Goal: Task Accomplishment & Management: Manage account settings

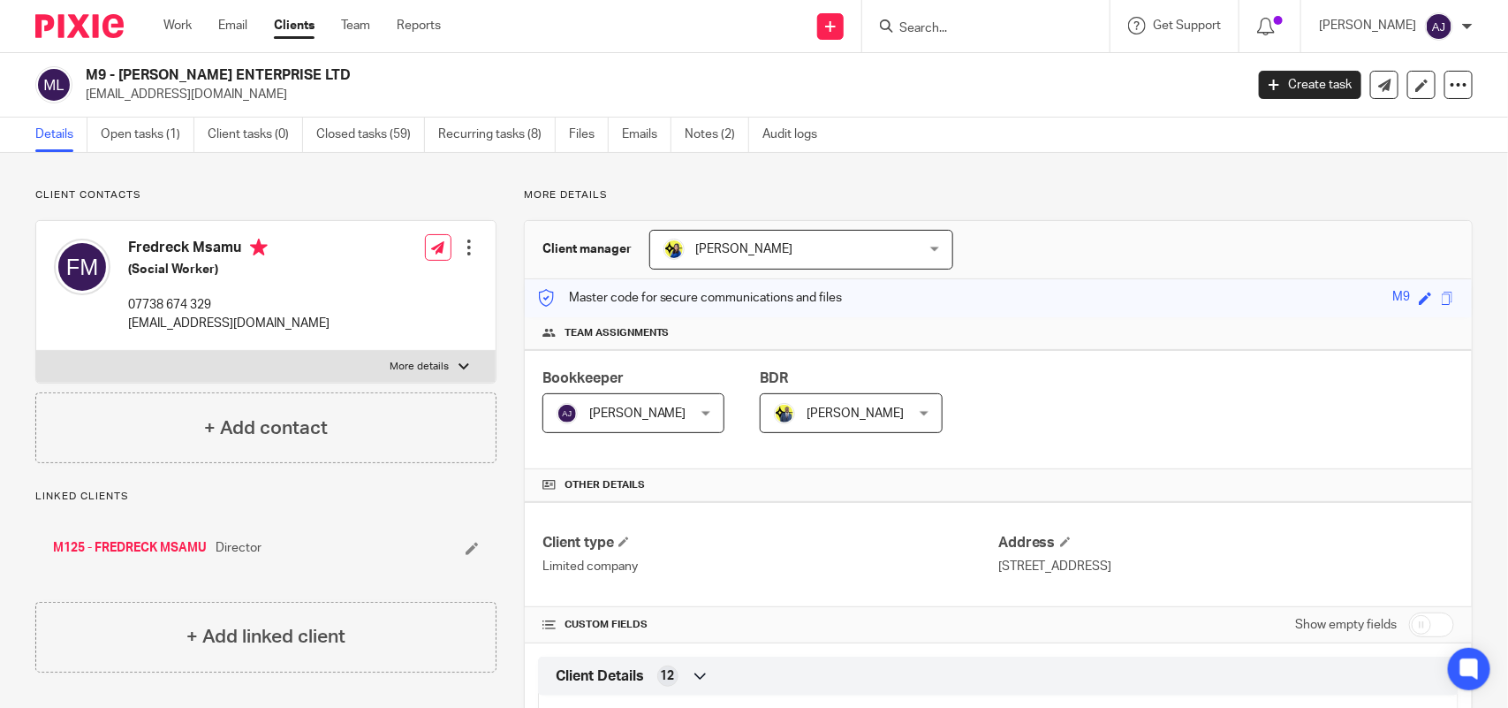
click at [373, 95] on p "freddiemsamu@hotmail.co.uk" at bounding box center [659, 95] width 1147 height 18
click at [175, 125] on link "Open tasks (1)" at bounding box center [148, 135] width 94 height 34
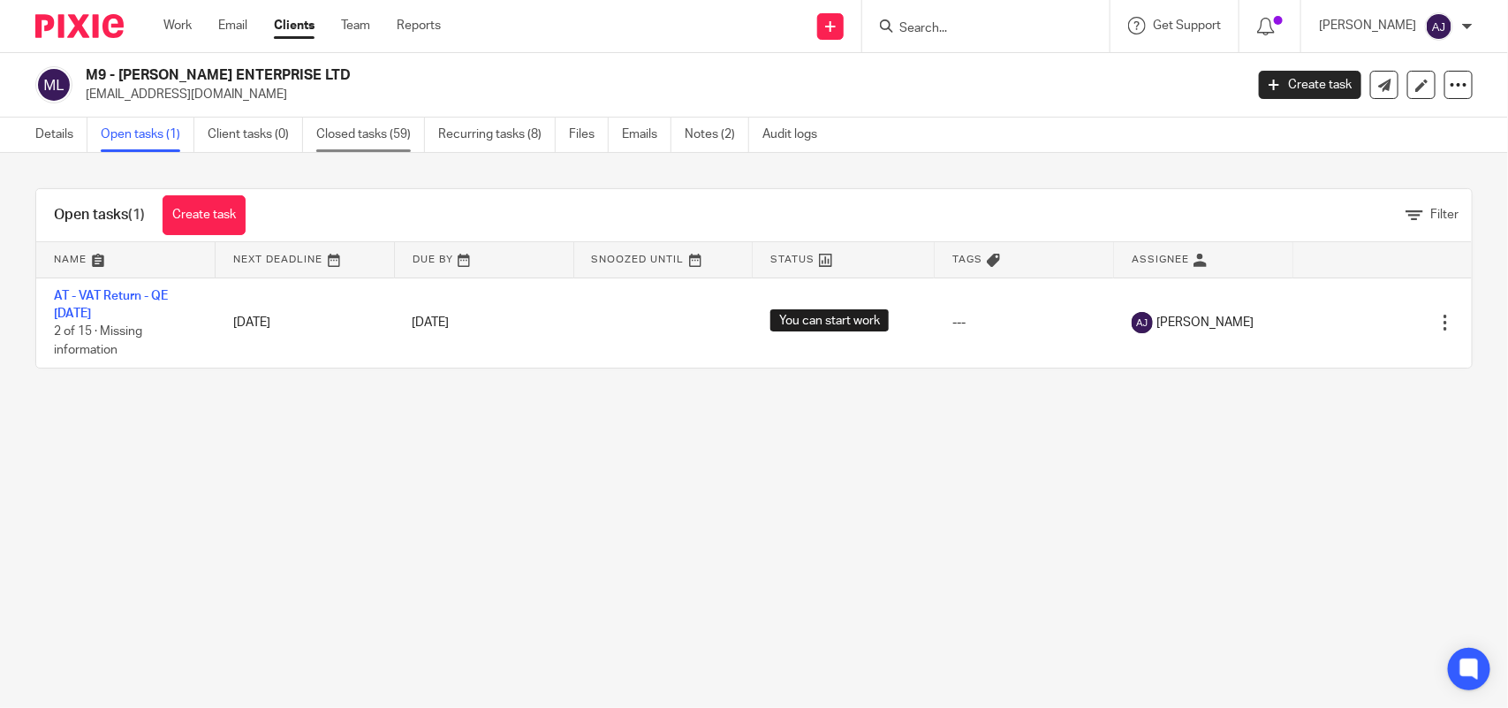
click at [408, 129] on link "Closed tasks (59)" at bounding box center [370, 135] width 109 height 34
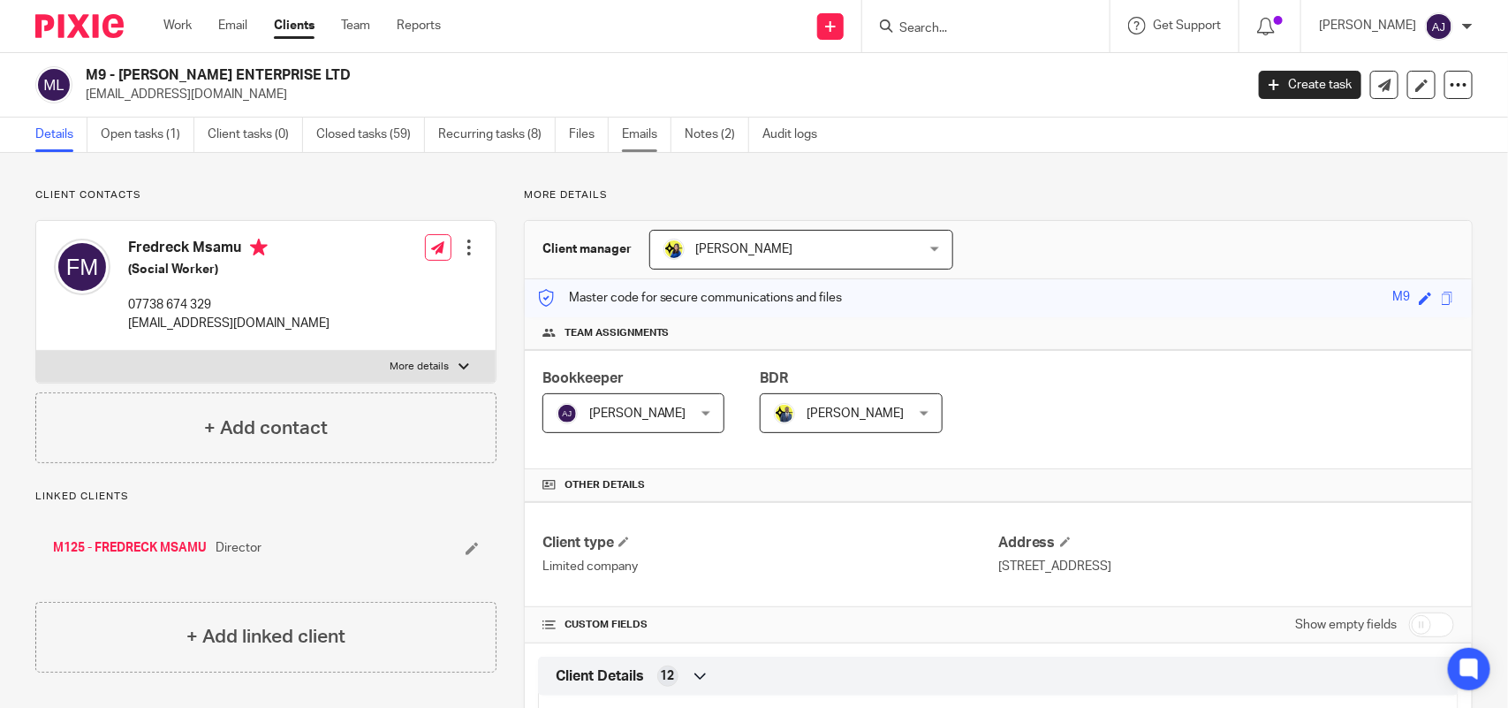
click at [650, 142] on link "Emails" at bounding box center [646, 135] width 49 height 34
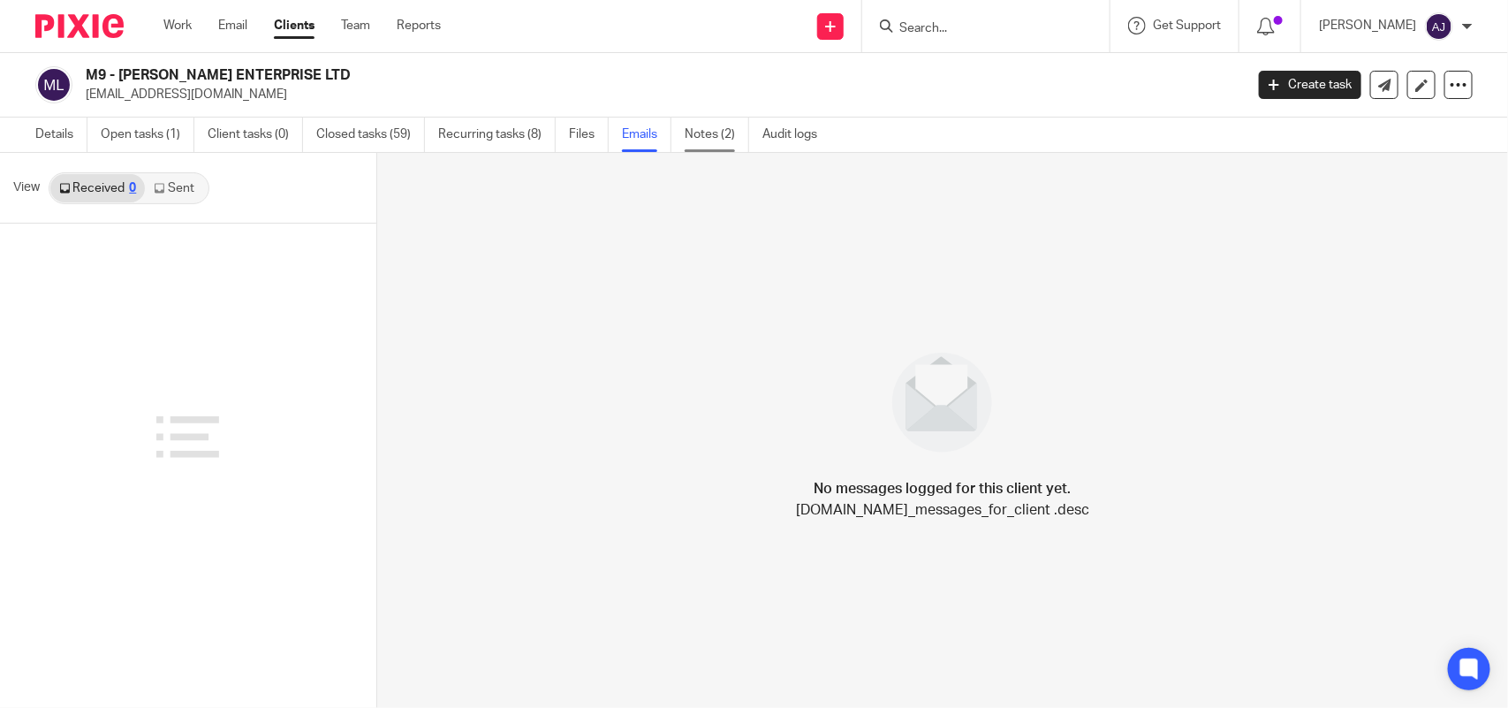
click at [723, 150] on link "Notes (2)" at bounding box center [717, 135] width 65 height 34
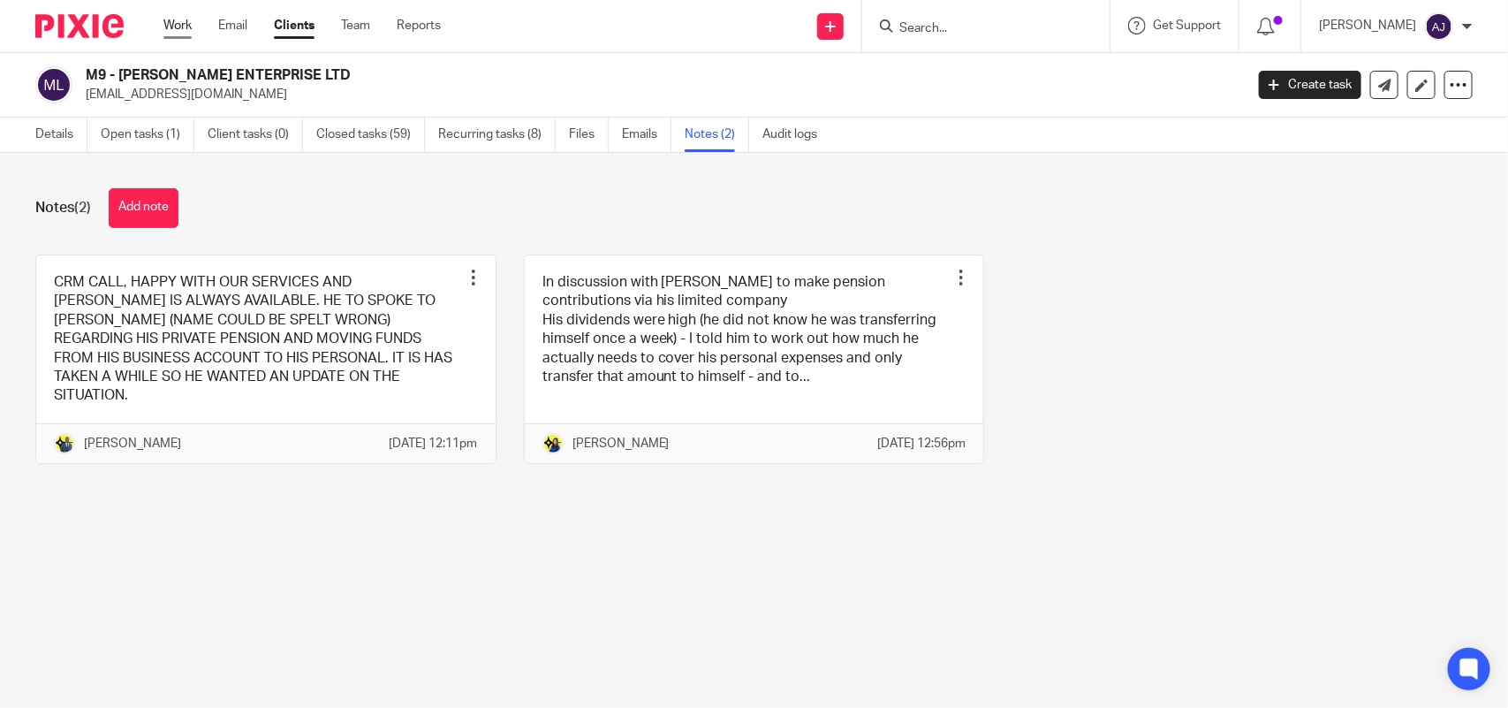
click at [183, 27] on link "Work" at bounding box center [177, 26] width 28 height 18
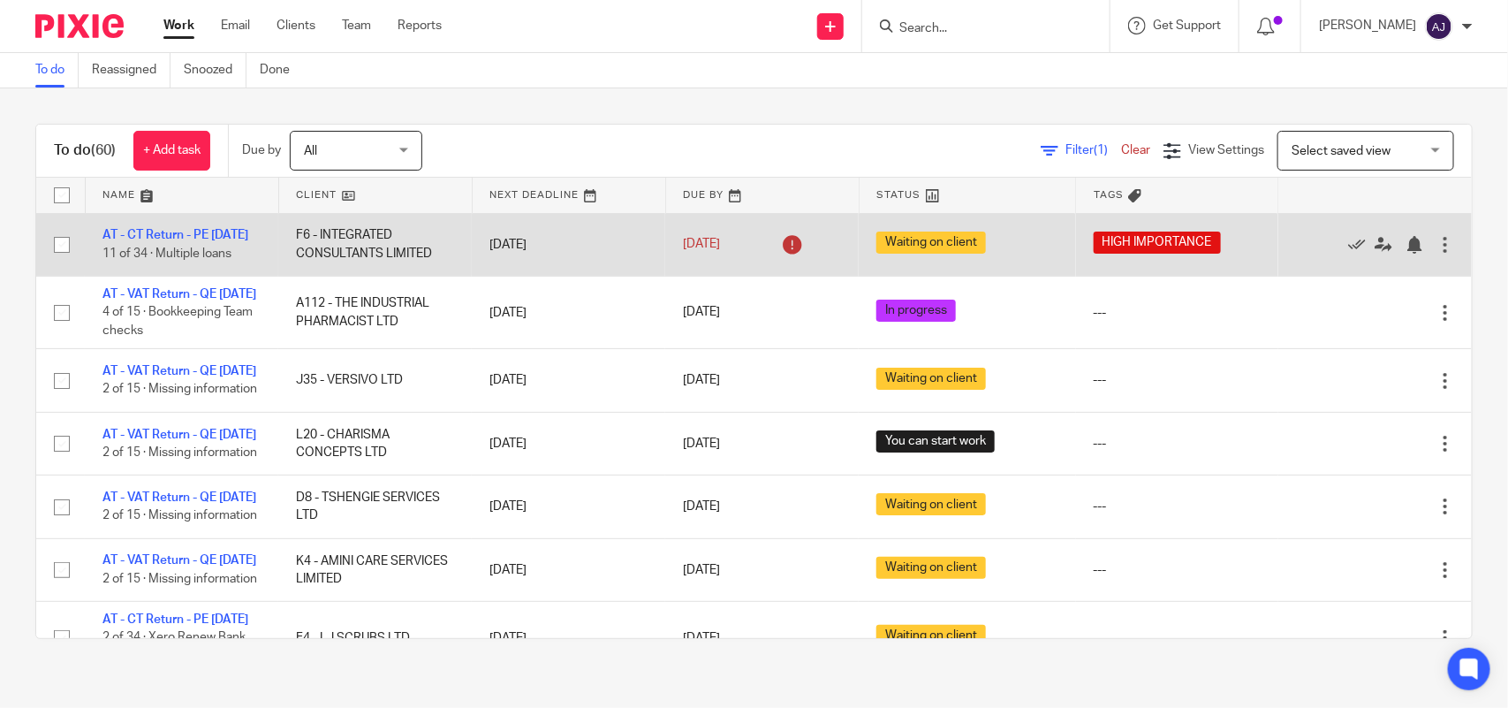
scroll to position [730, 0]
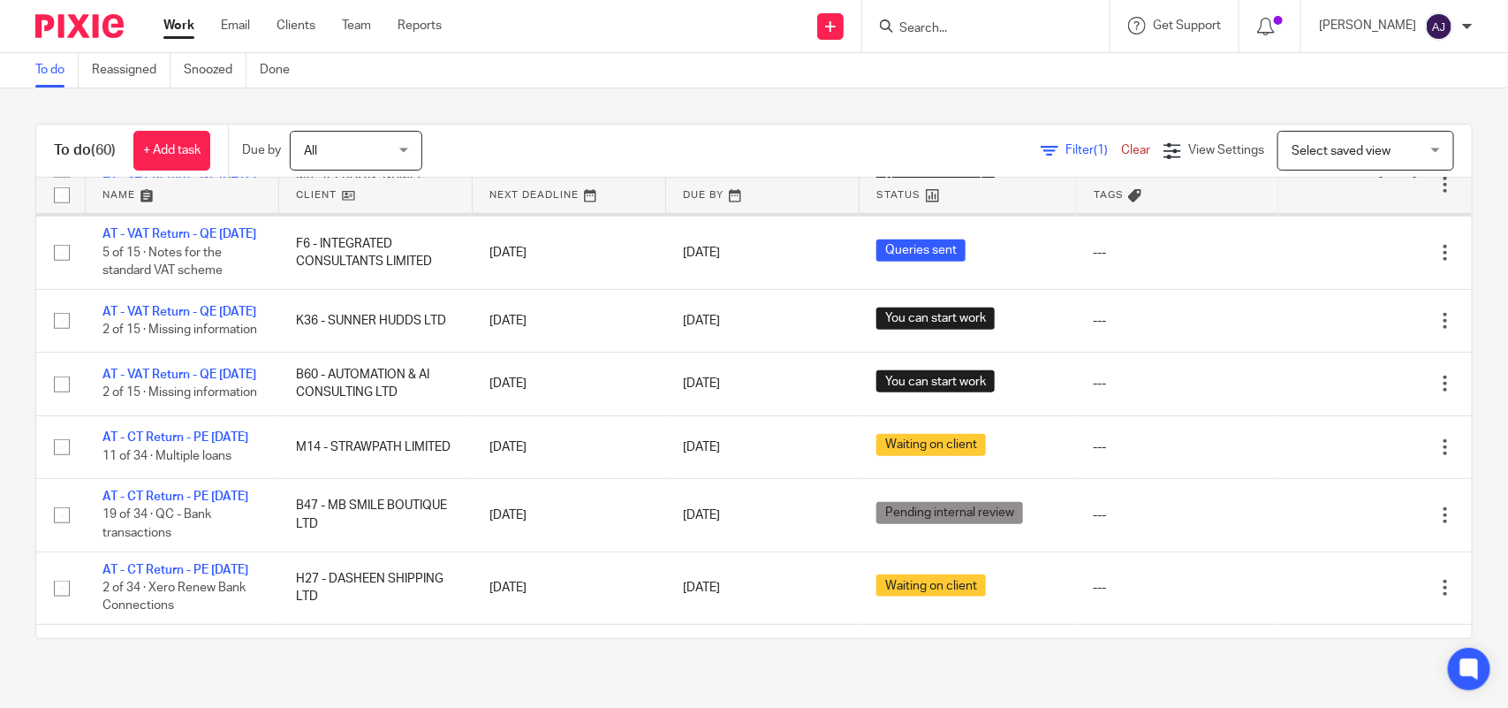
click at [153, 182] on link "AT - VAT Return - QE [DATE]" at bounding box center [180, 176] width 154 height 12
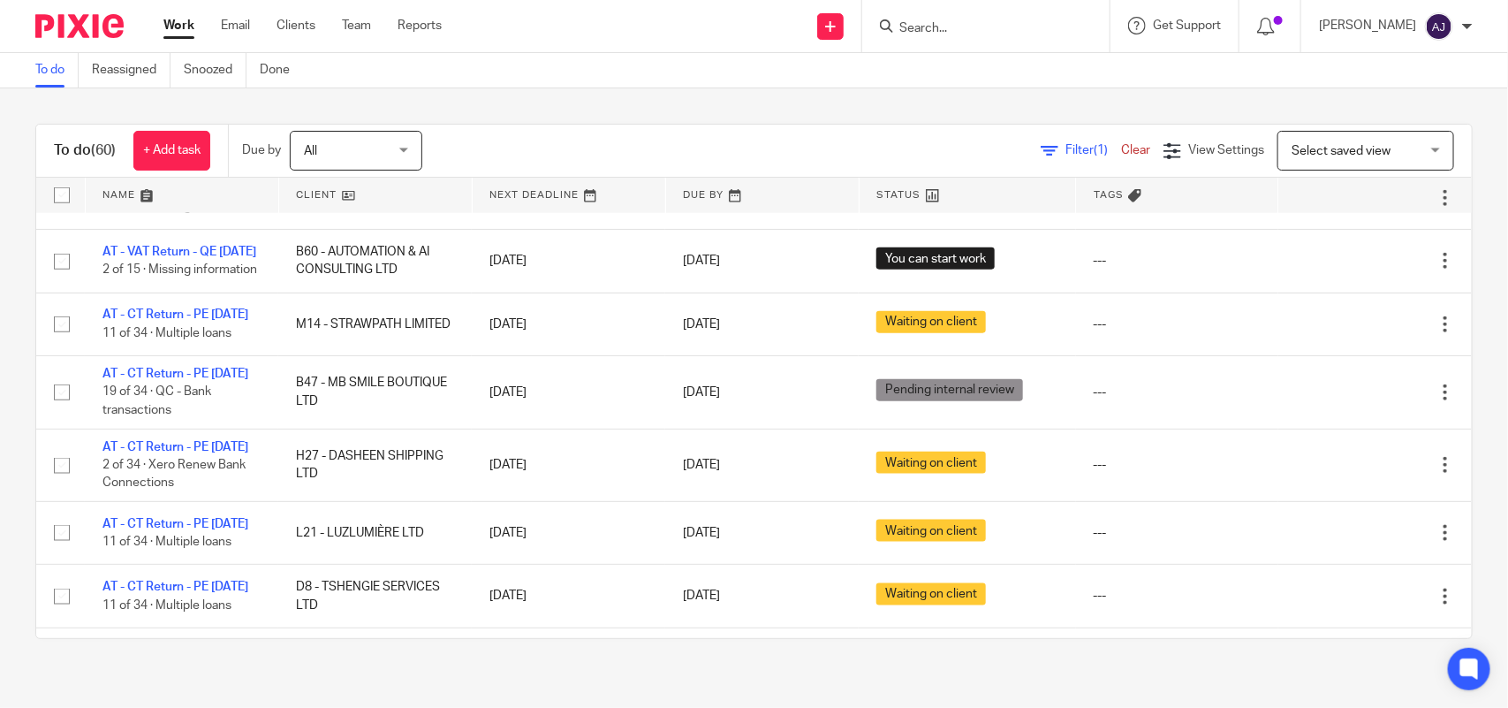
scroll to position [619, 0]
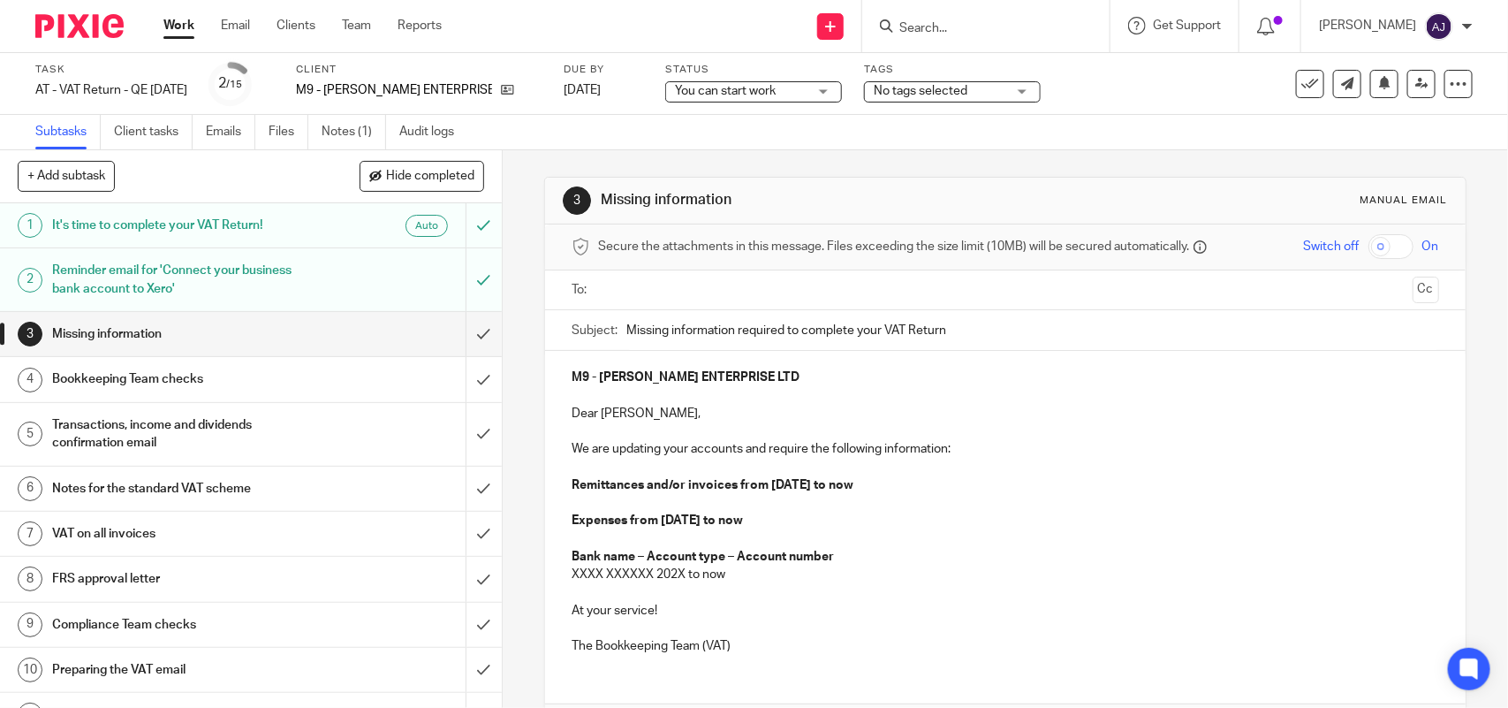
click at [121, 350] on link "3 Missing information" at bounding box center [233, 334] width 466 height 44
click at [152, 373] on h1 "Bookkeeping Team checks" at bounding box center [184, 379] width 264 height 27
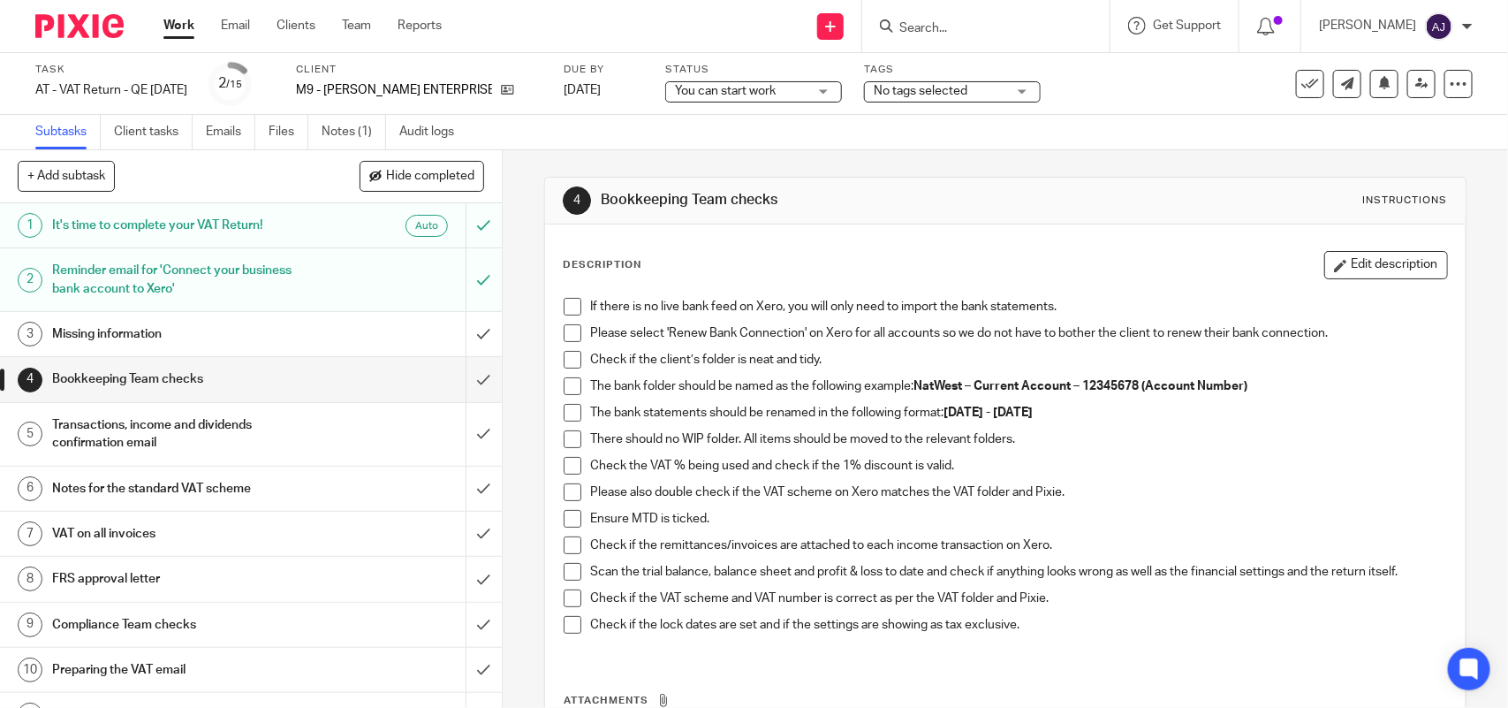
click at [130, 327] on h1 "Missing information" at bounding box center [184, 334] width 264 height 27
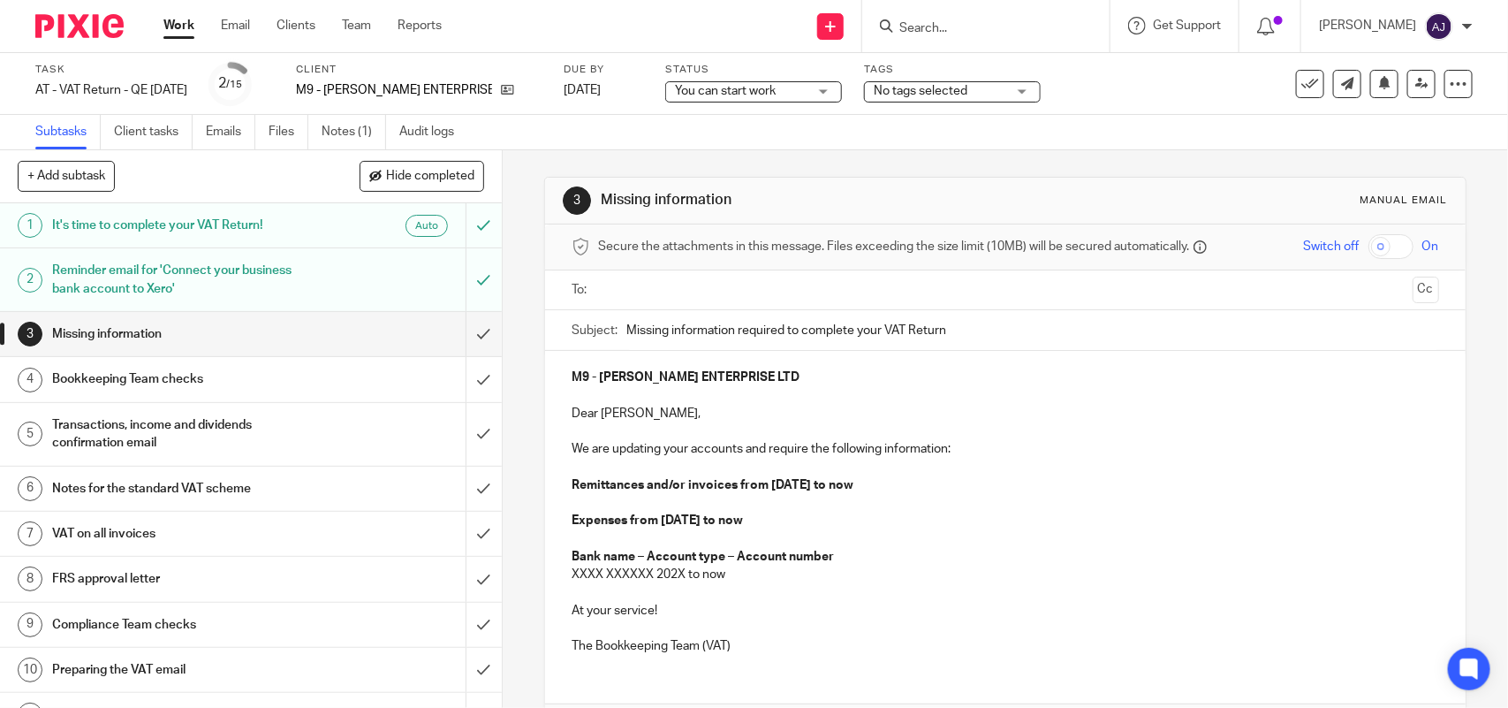
click at [187, 284] on h1 "Reminder email for 'Connect your business bank account to Xero'" at bounding box center [184, 279] width 264 height 45
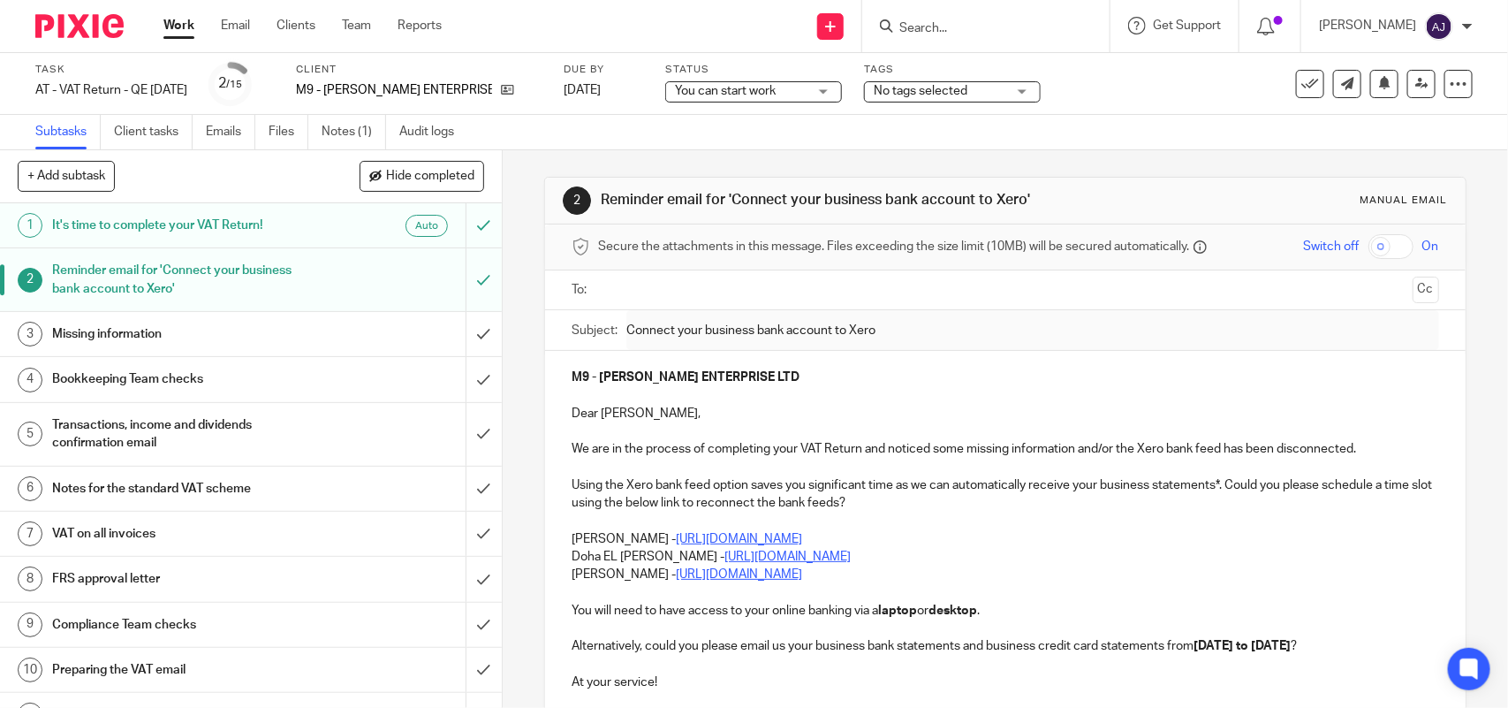
click at [120, 217] on h1 "It's time to complete your VAT Return!" at bounding box center [184, 225] width 264 height 27
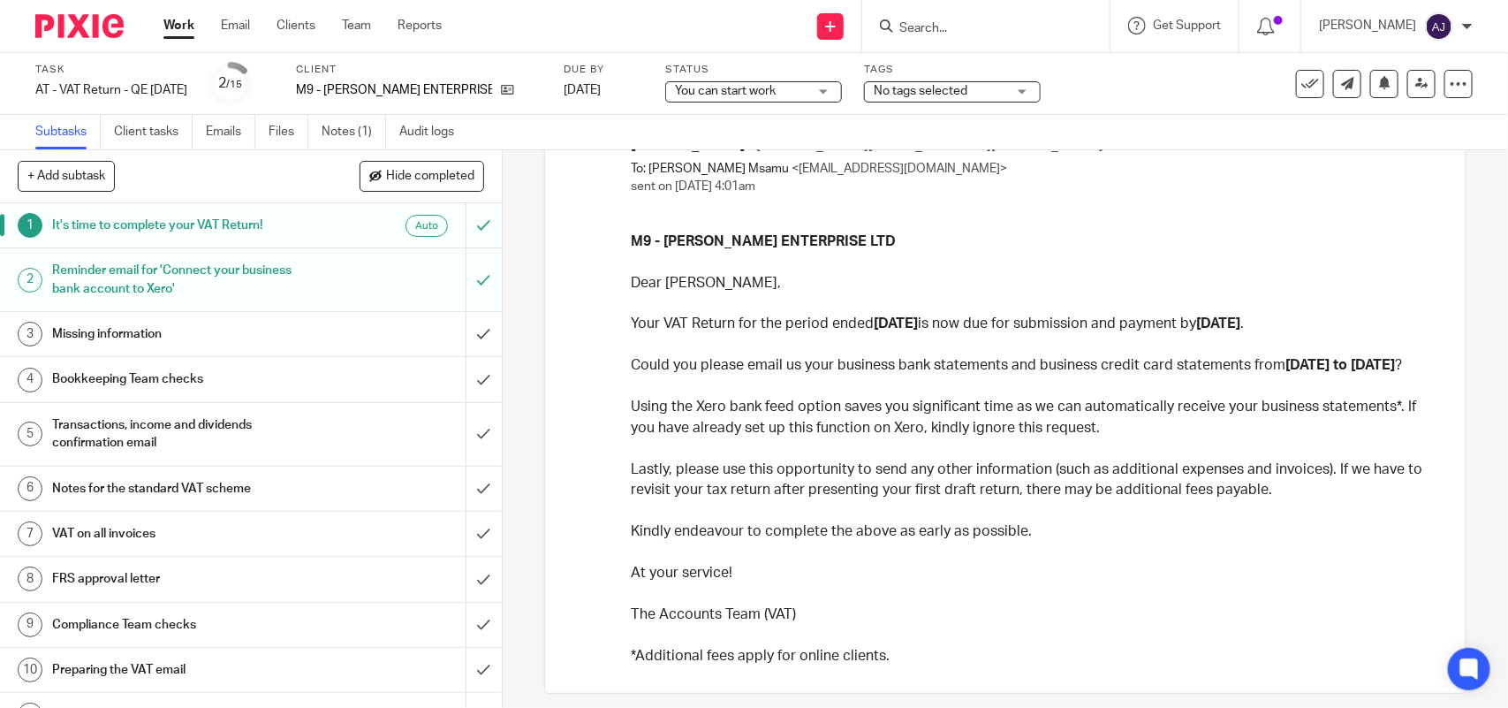
scroll to position [171, 0]
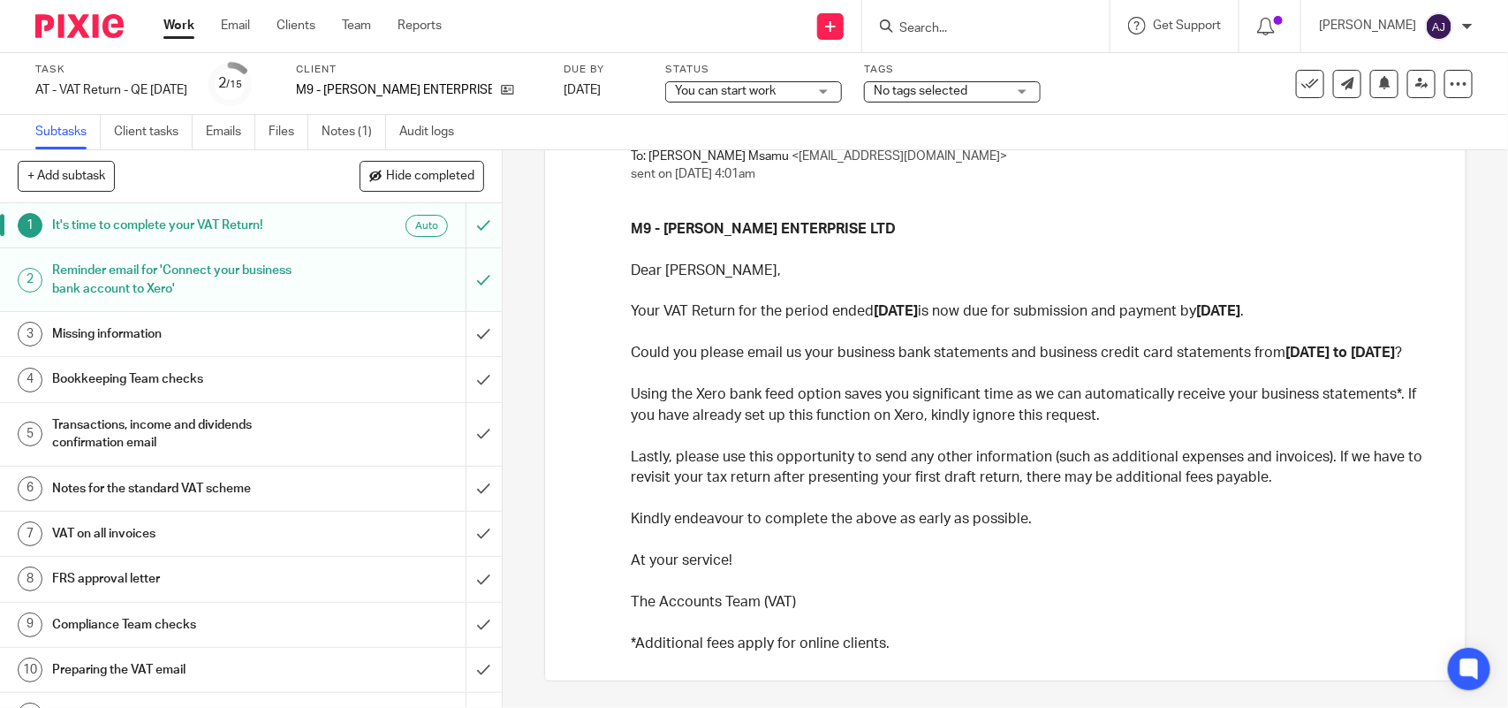
click at [168, 285] on h1 "Reminder email for 'Connect your business bank account to Xero'" at bounding box center [184, 279] width 264 height 45
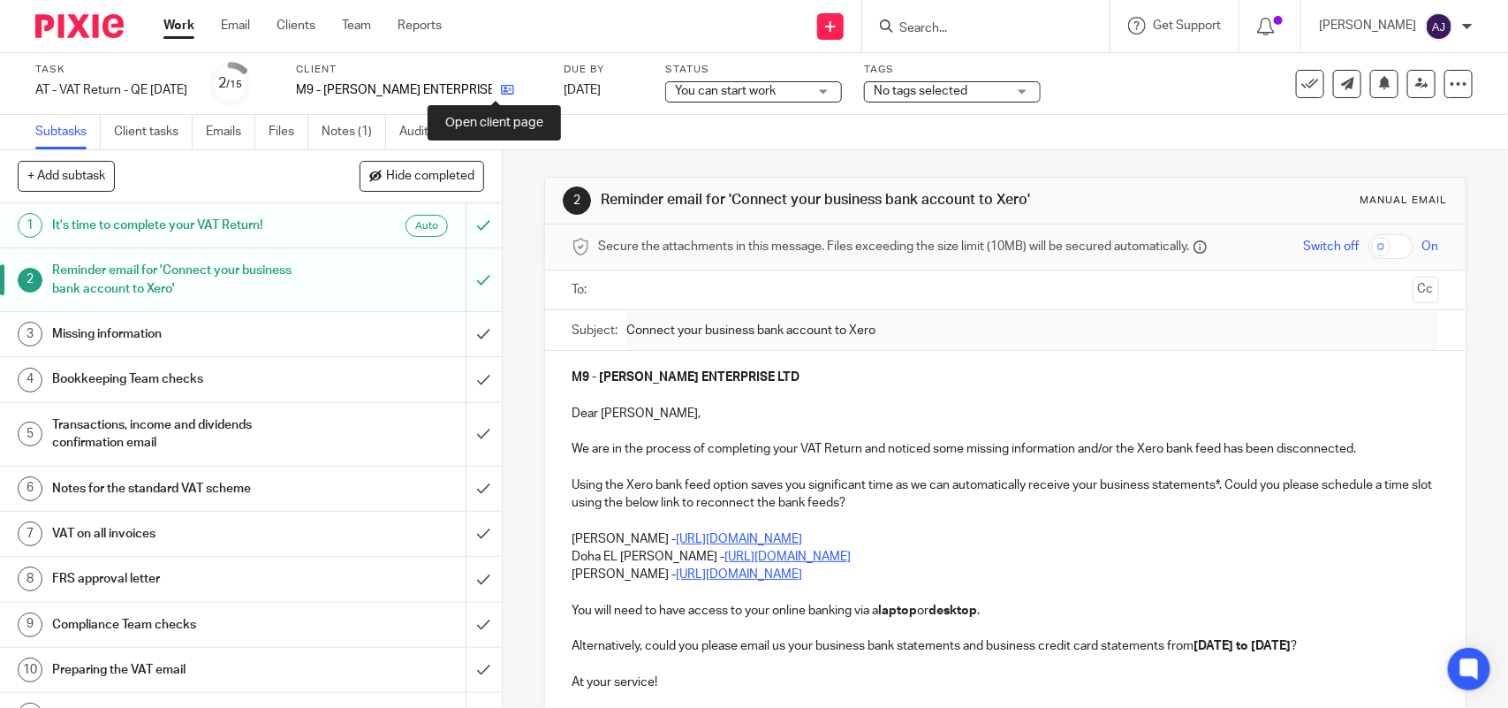
click at [501, 94] on icon at bounding box center [507, 89] width 13 height 13
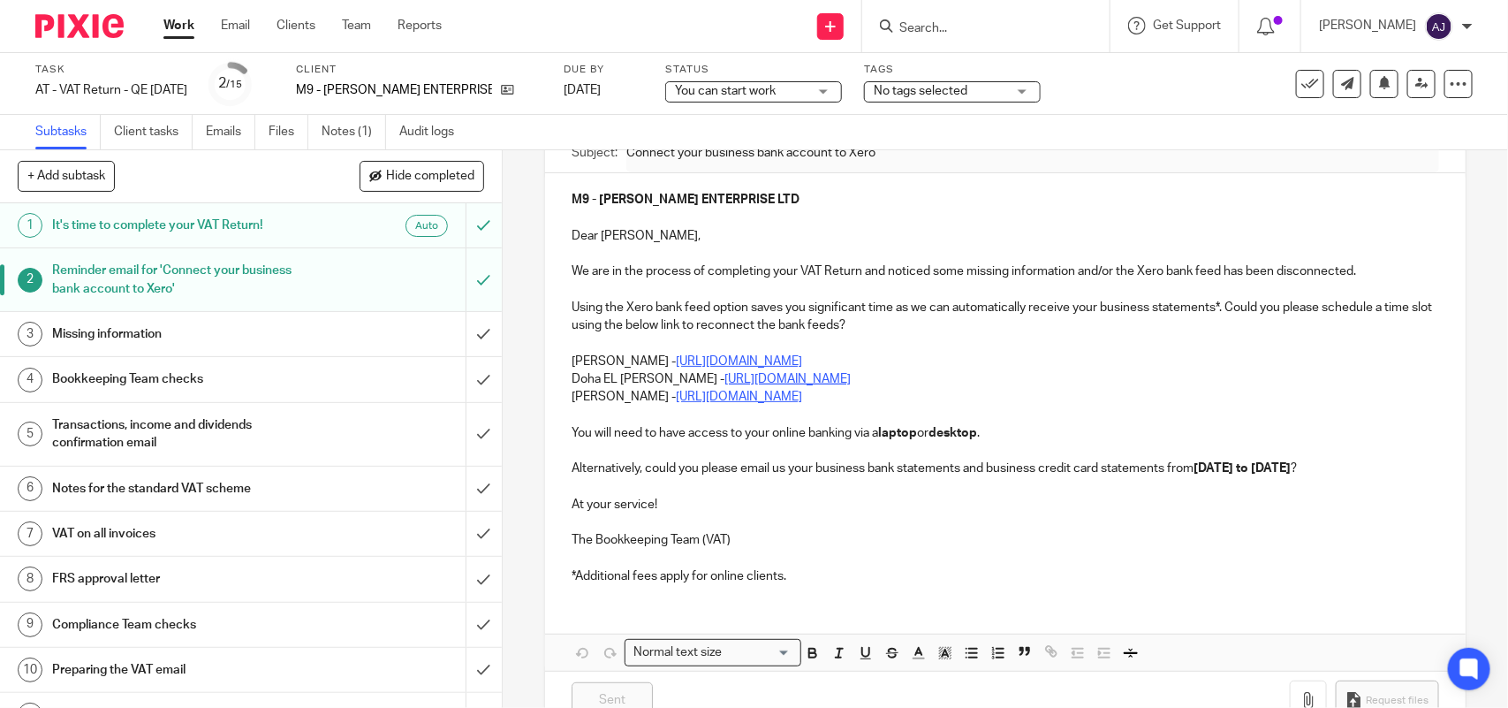
scroll to position [110, 0]
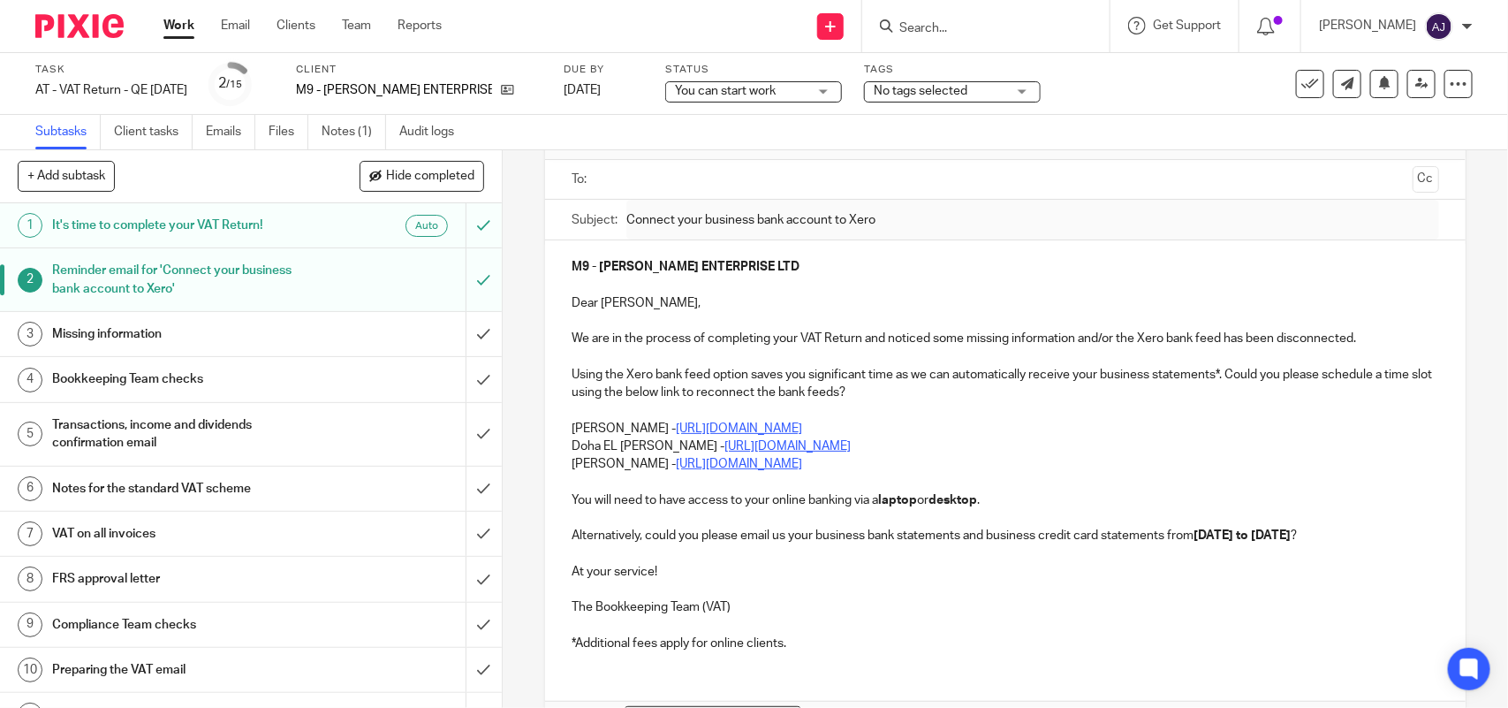
click at [135, 347] on h1 "Missing information" at bounding box center [184, 334] width 264 height 27
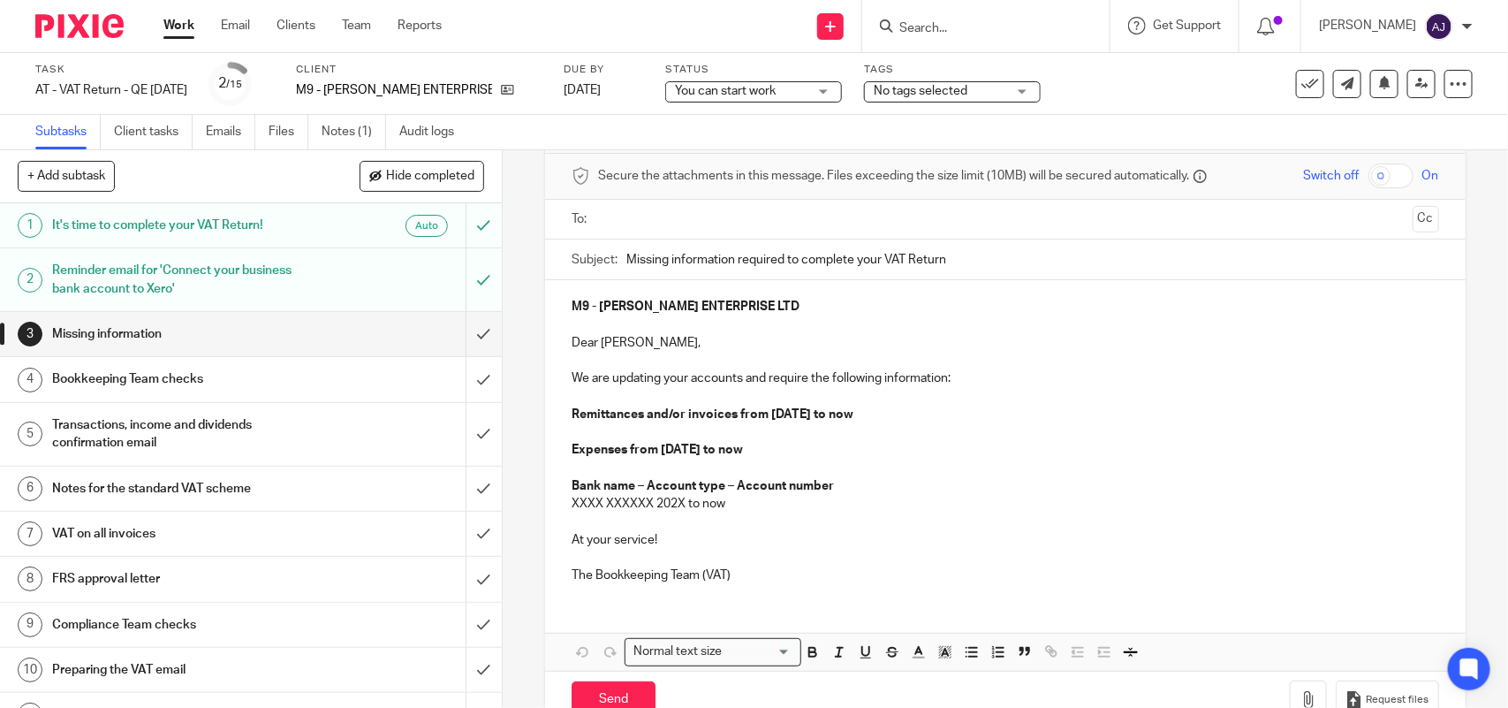
scroll to position [121, 0]
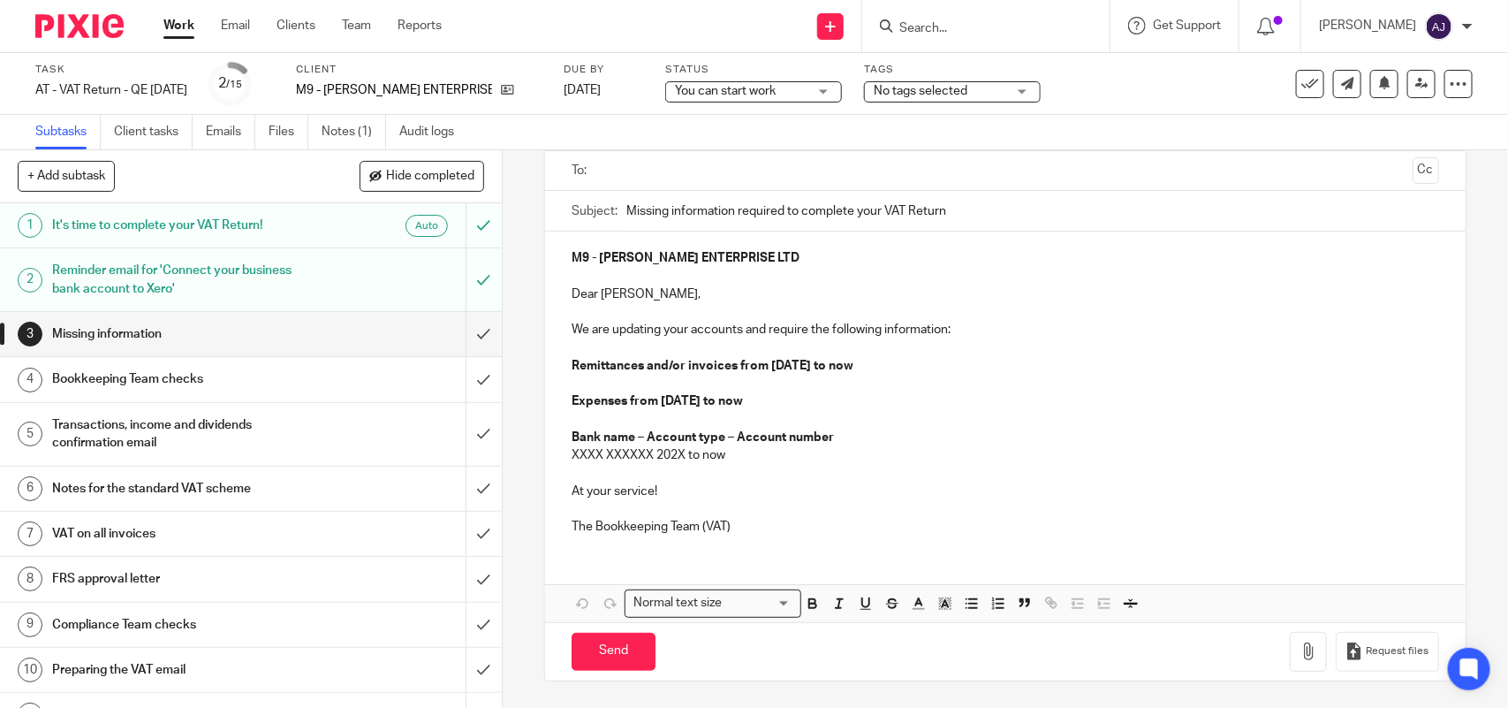
click at [173, 384] on h1 "Bookkeeping Team checks" at bounding box center [184, 379] width 264 height 27
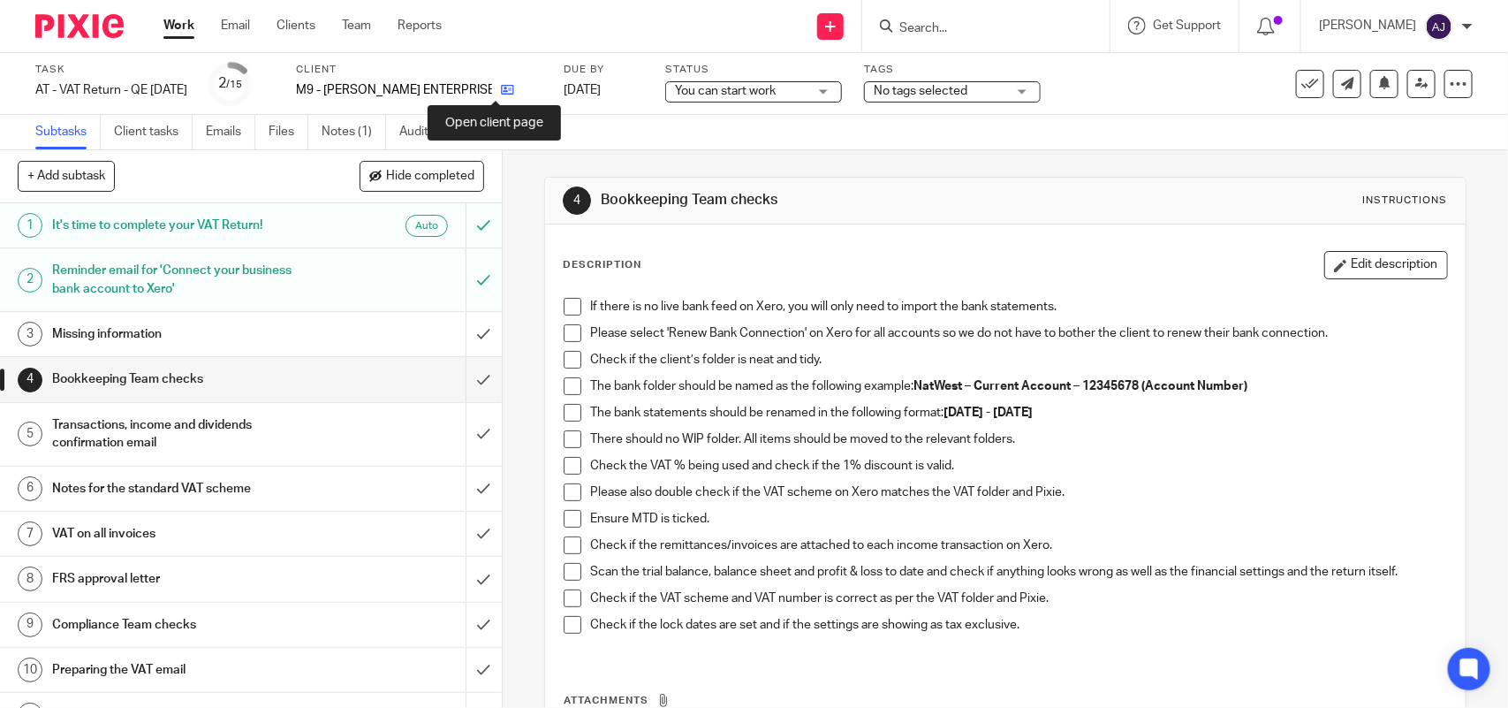
click at [501, 84] on icon at bounding box center [507, 89] width 13 height 13
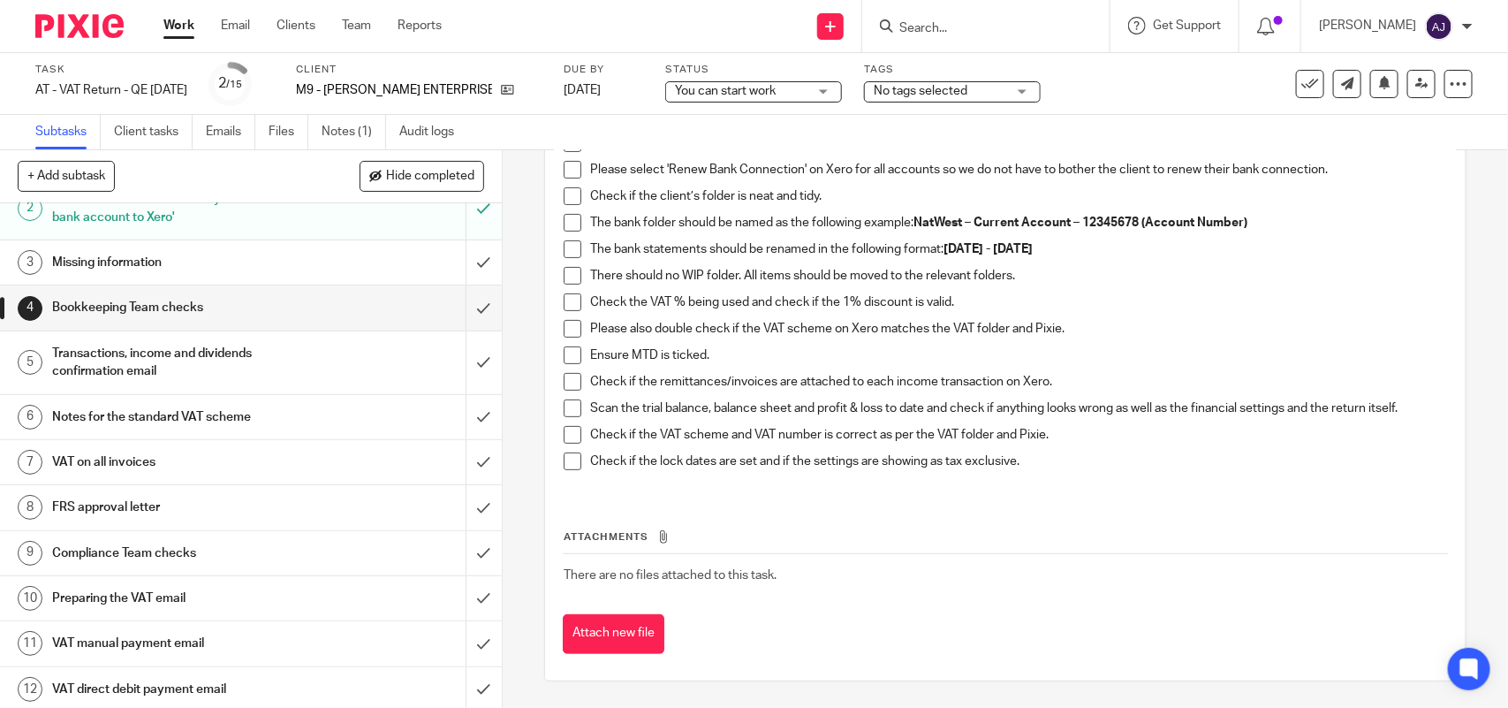
scroll to position [110, 0]
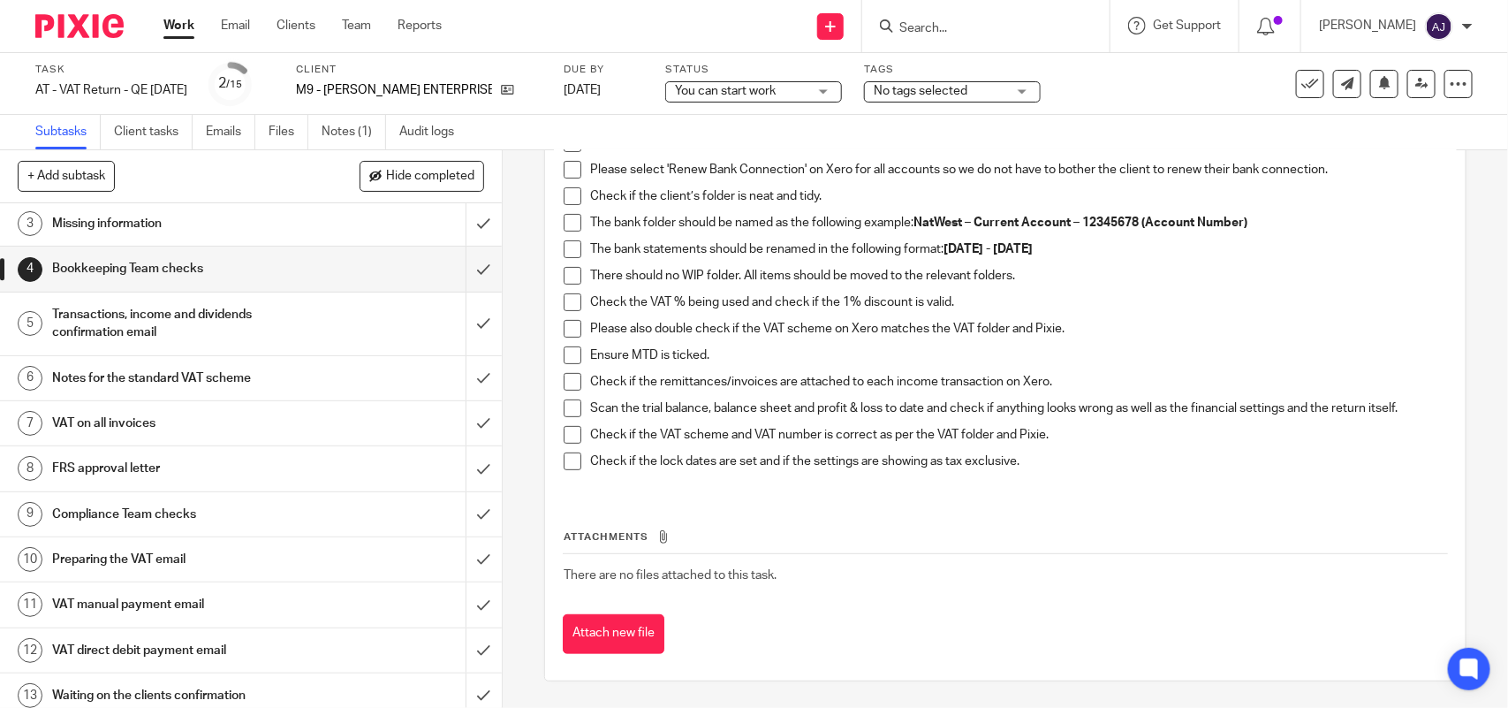
click at [190, 331] on h1 "Transactions, income and dividends confirmation email" at bounding box center [184, 323] width 264 height 45
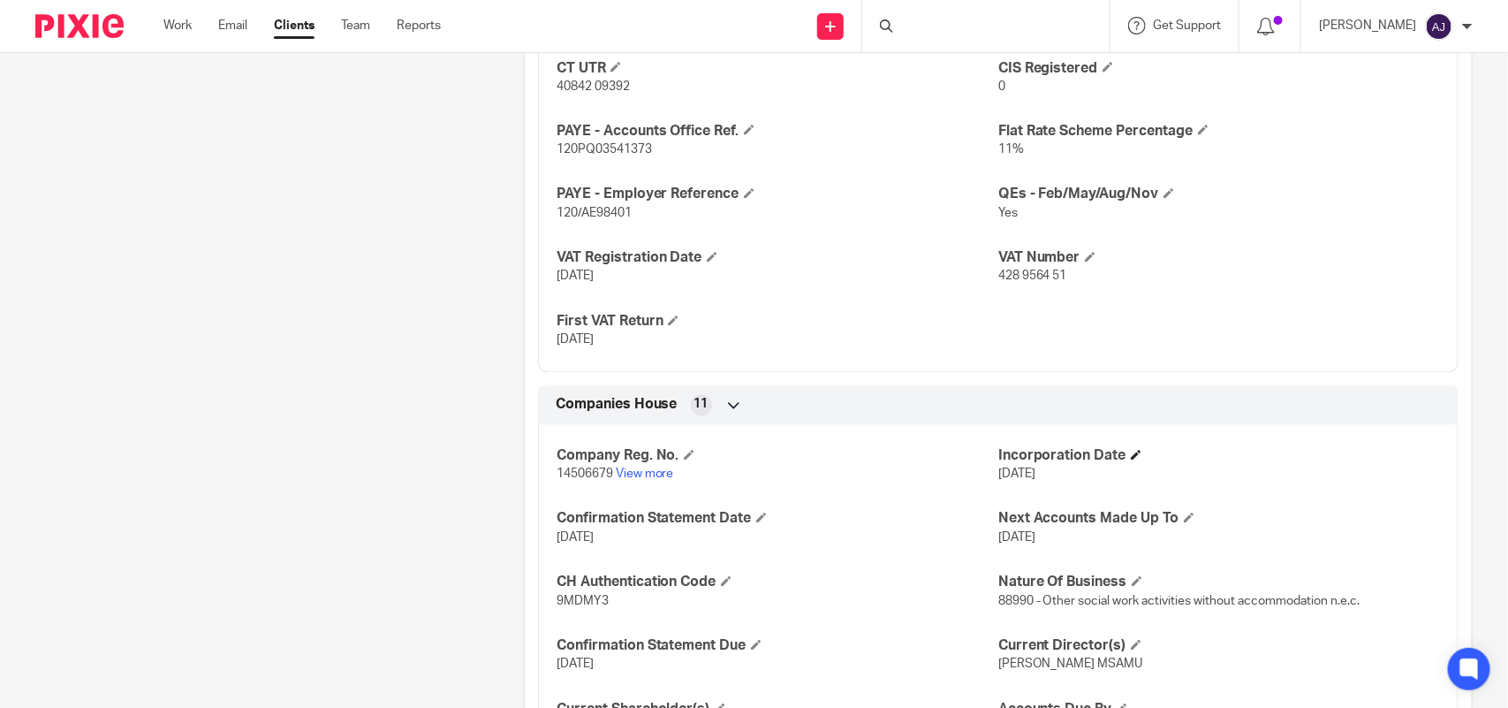
scroll to position [1592, 0]
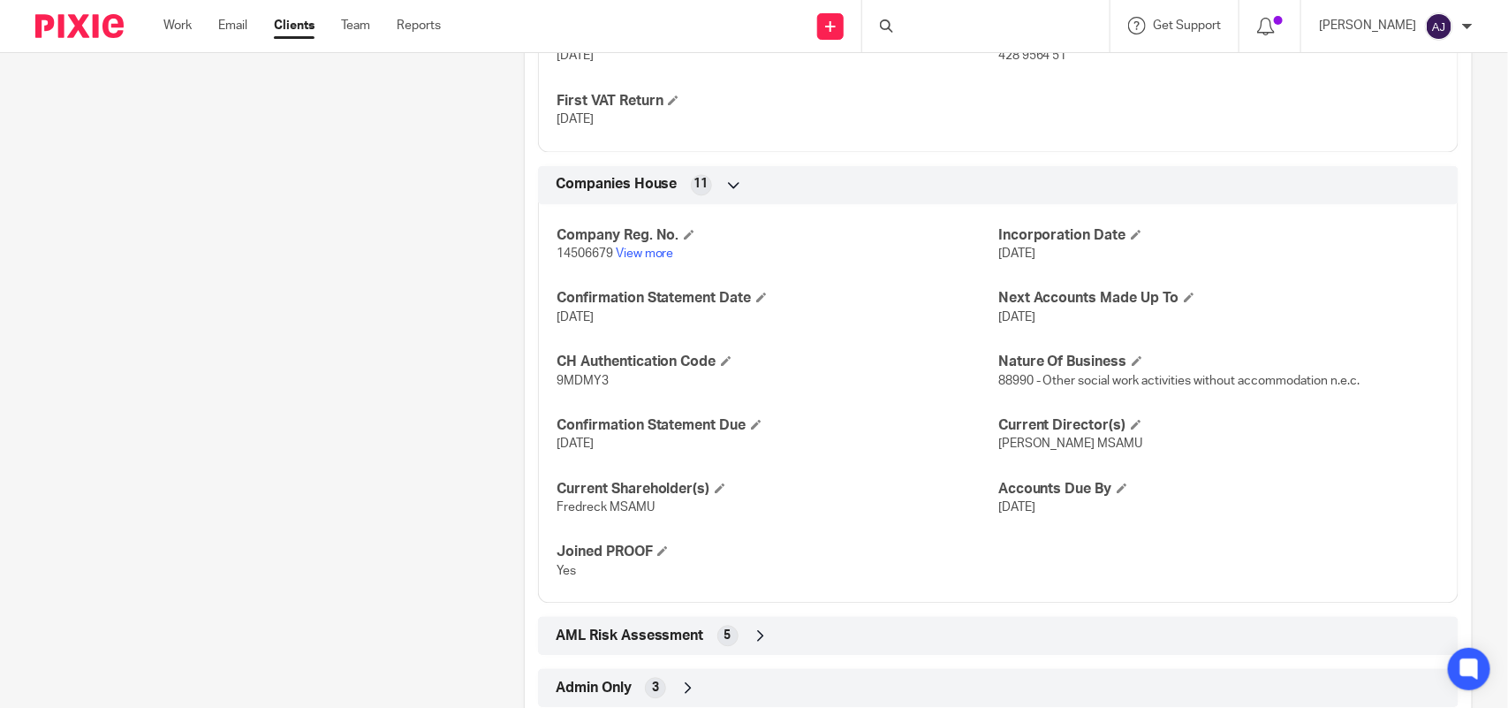
click at [999, 248] on span "25 Nov 2022" at bounding box center [1017, 253] width 37 height 12
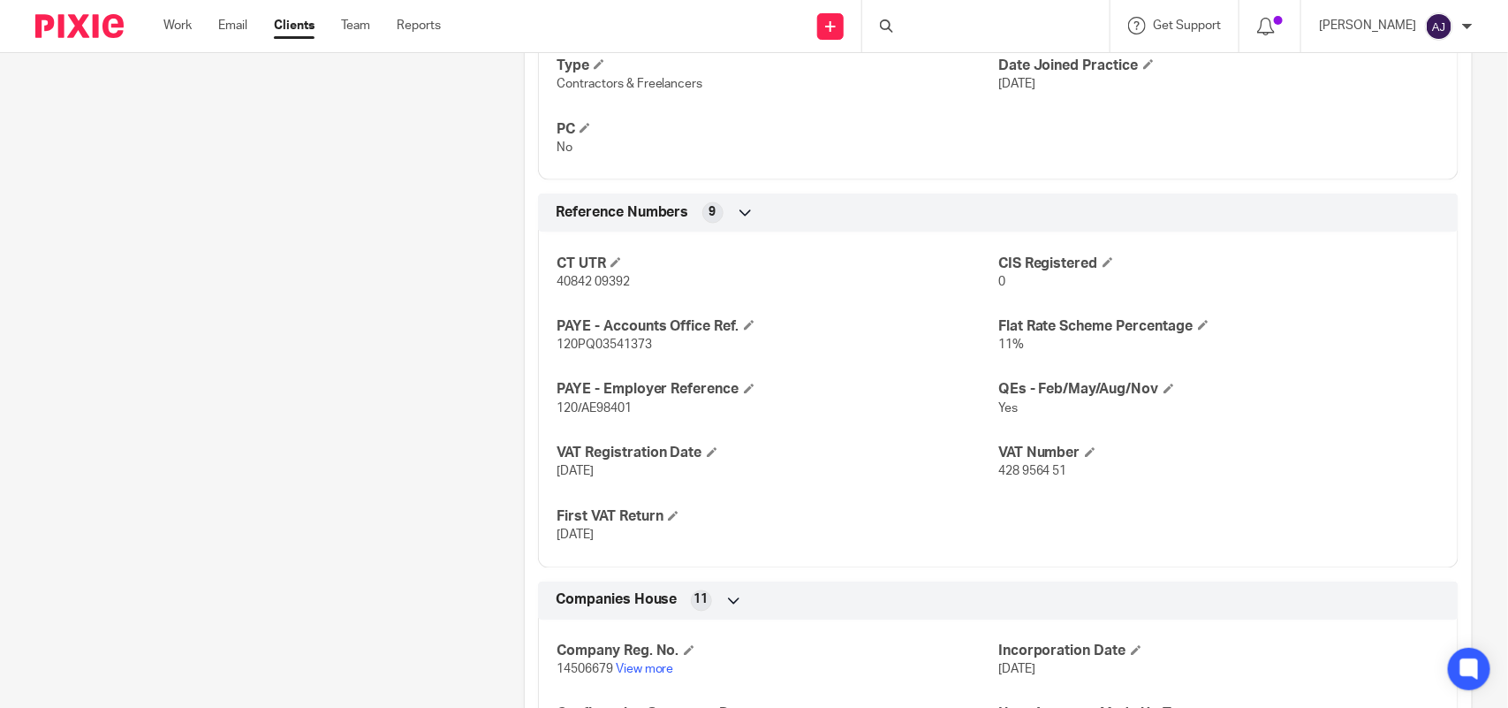
scroll to position [1313, 0]
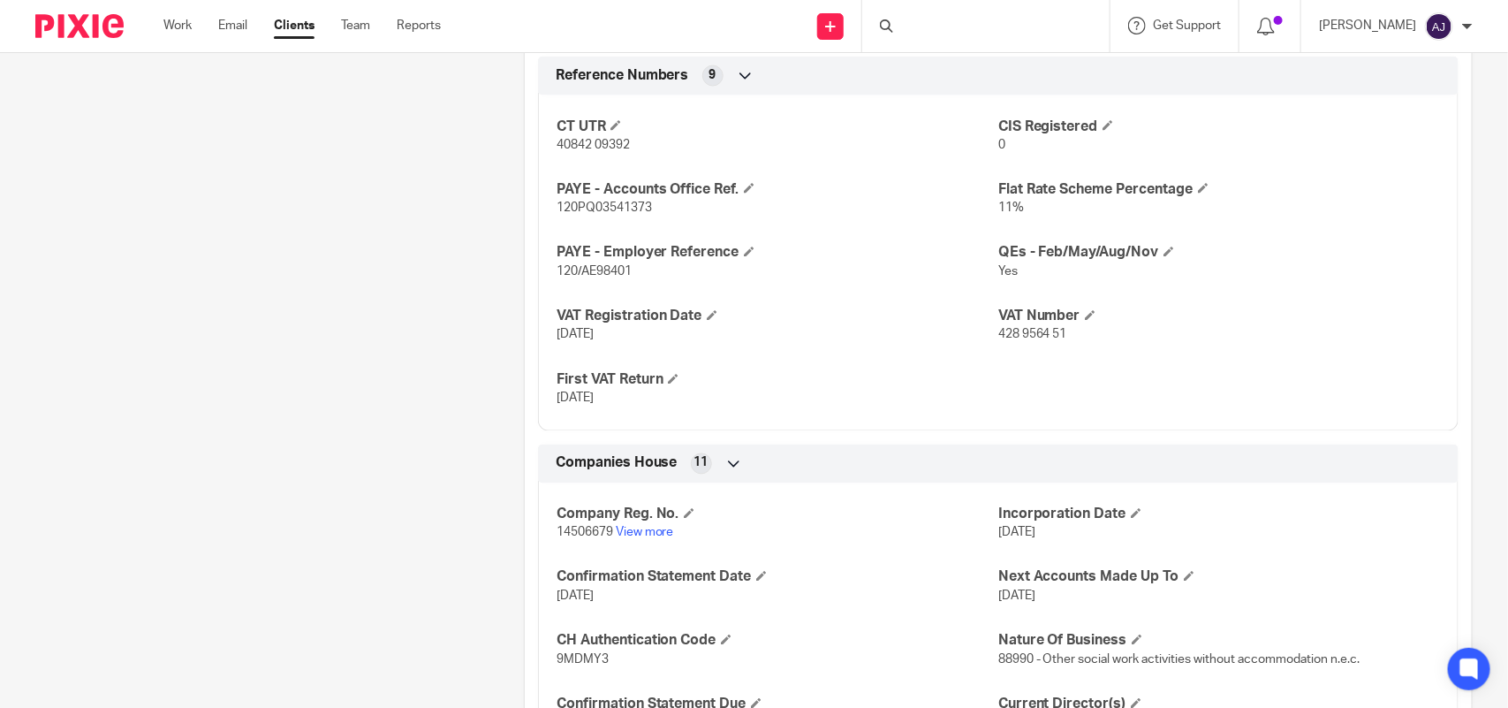
click at [1014, 338] on span "428 9564 51" at bounding box center [1033, 335] width 69 height 12
copy p "428 9564 51"
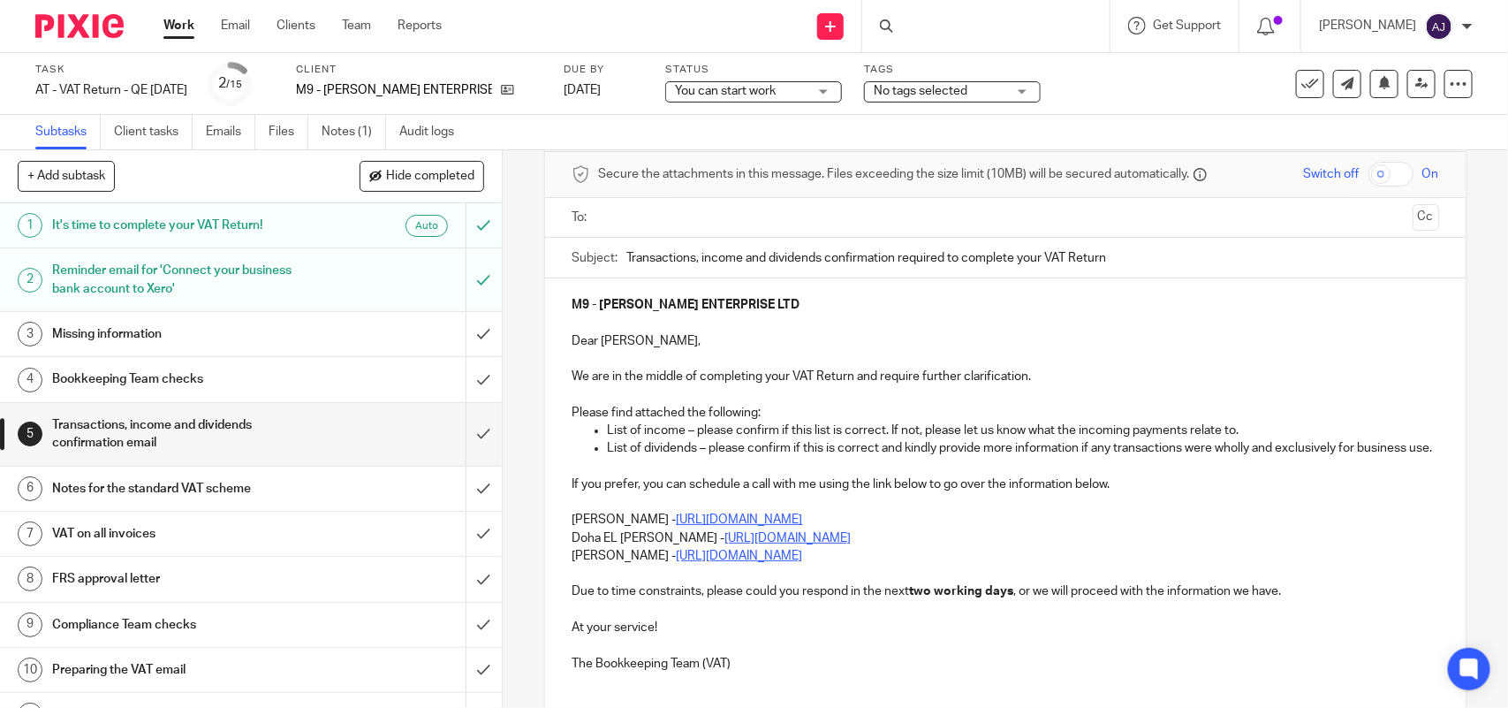
scroll to position [110, 0]
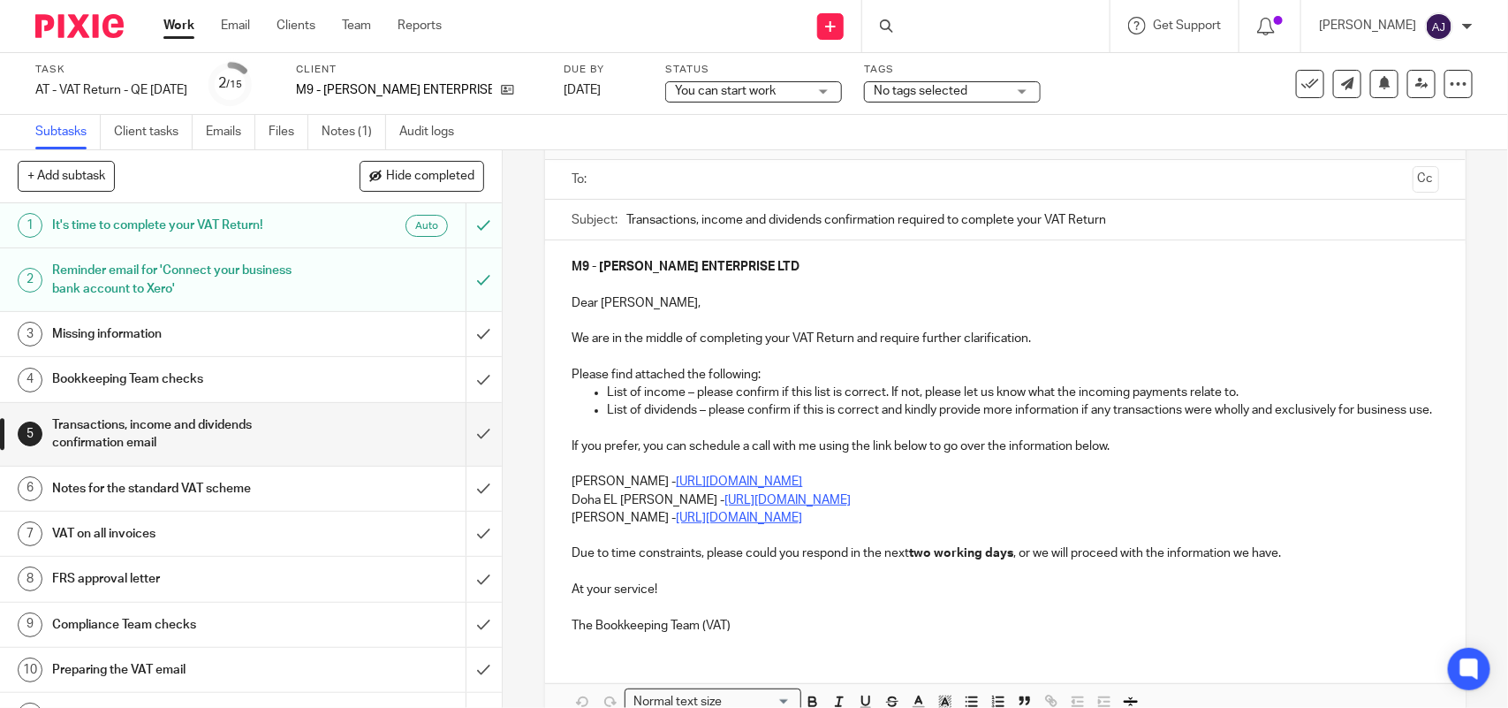
click at [117, 490] on h1 "Notes for the standard VAT scheme" at bounding box center [184, 488] width 264 height 27
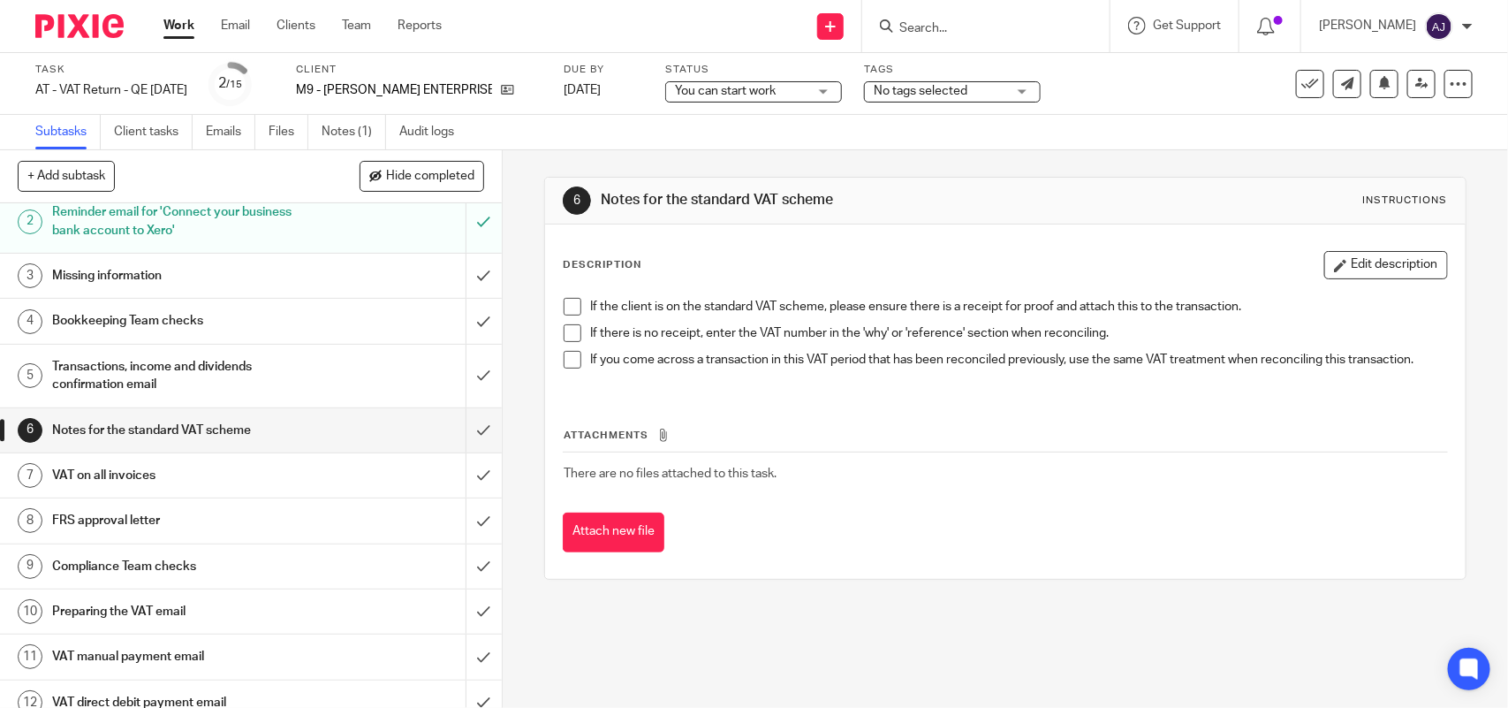
scroll to position [110, 0]
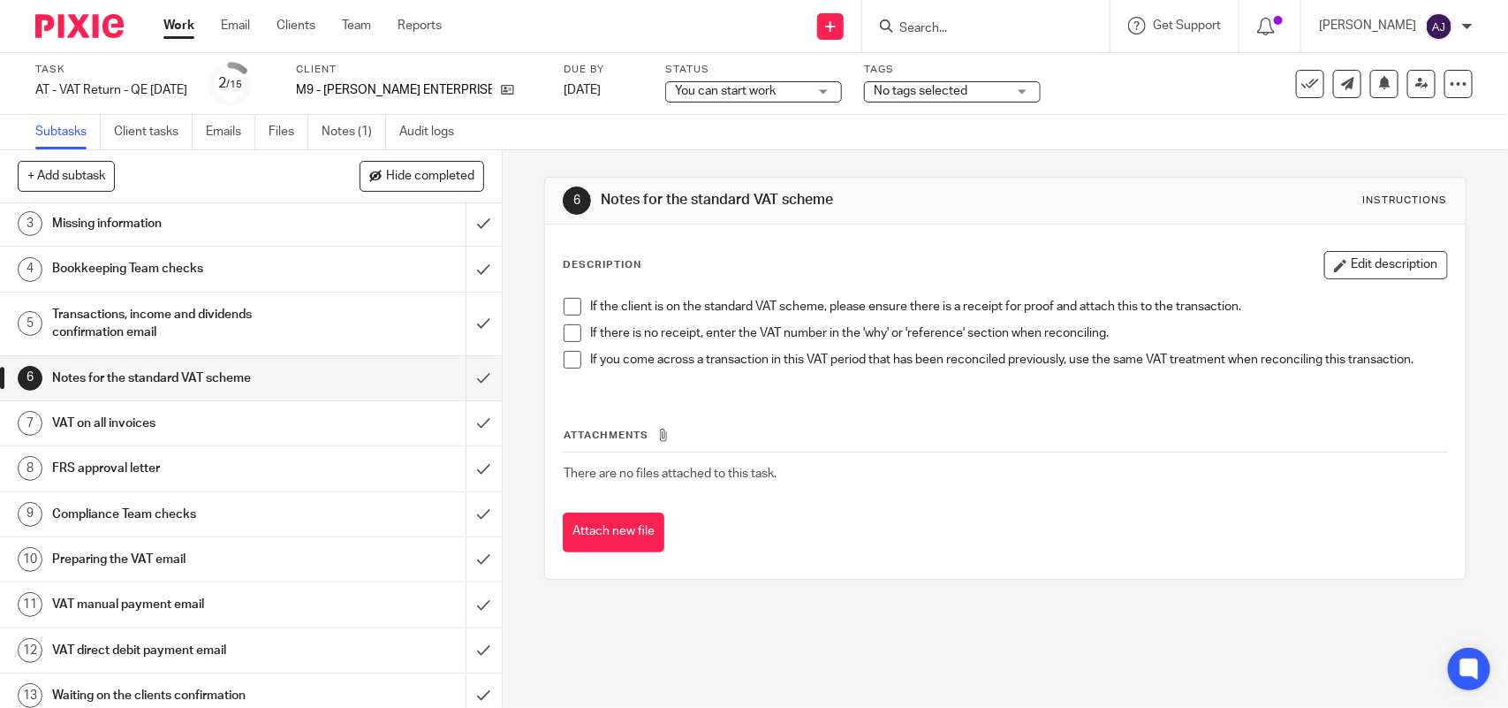
click at [184, 429] on h1 "VAT on all invoices" at bounding box center [184, 423] width 264 height 27
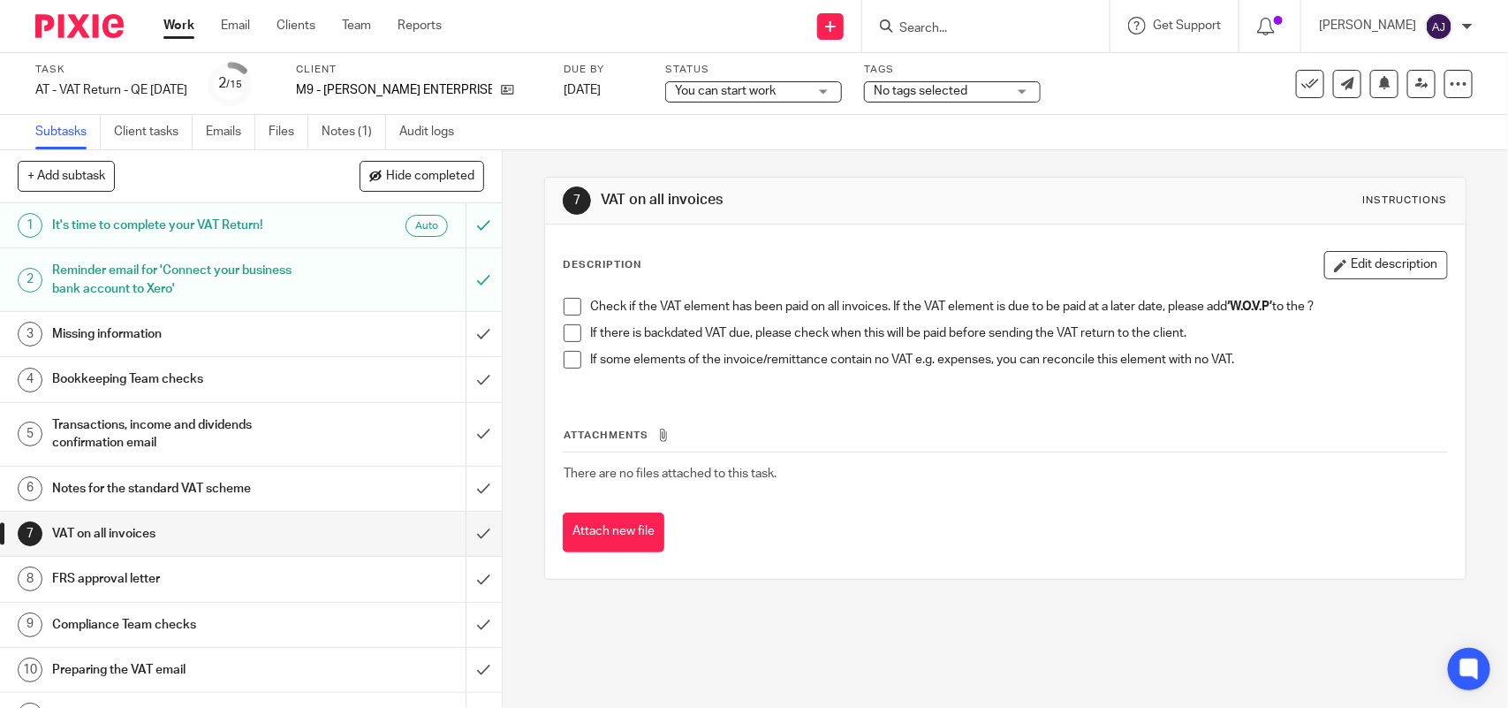
click at [102, 574] on h1 "FRS approval letter" at bounding box center [184, 579] width 264 height 27
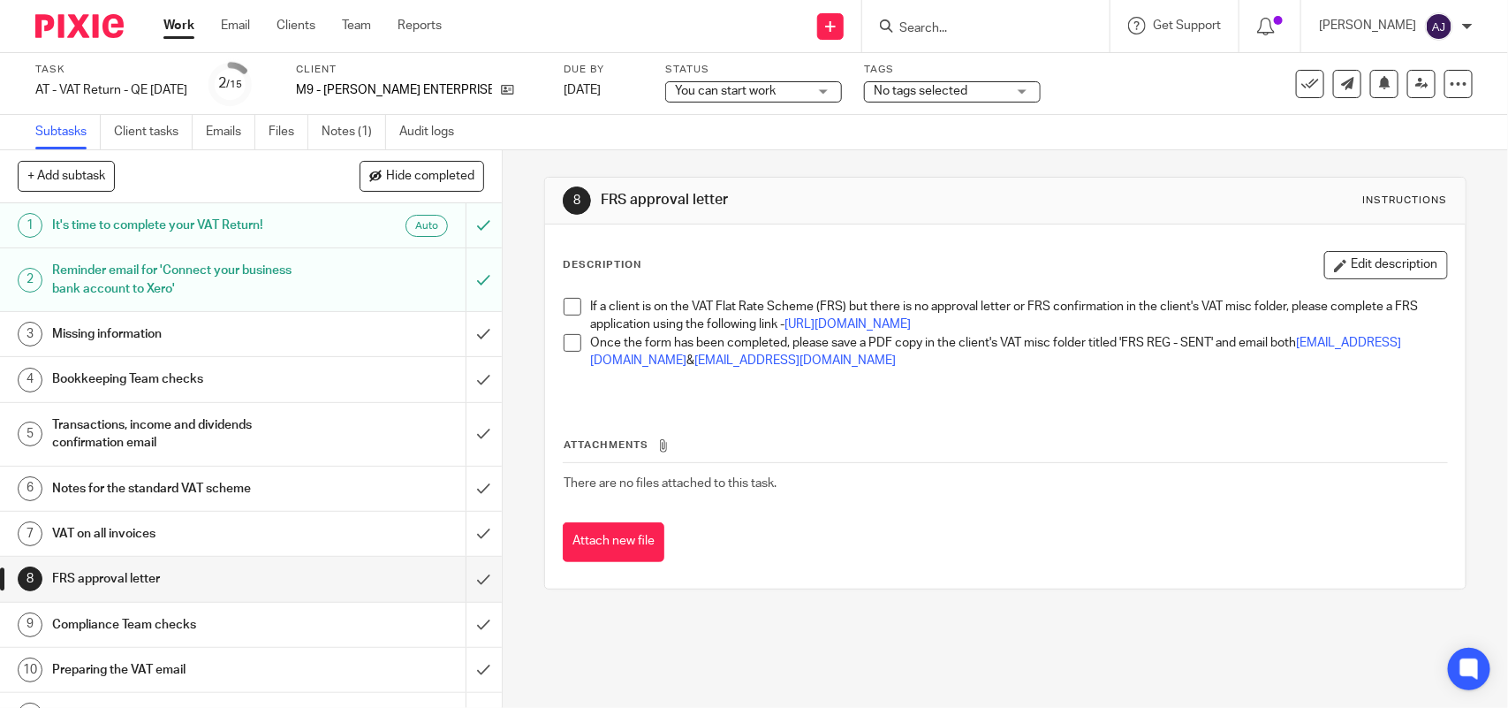
click at [236, 493] on h1 "Notes for the standard VAT scheme" at bounding box center [184, 488] width 264 height 27
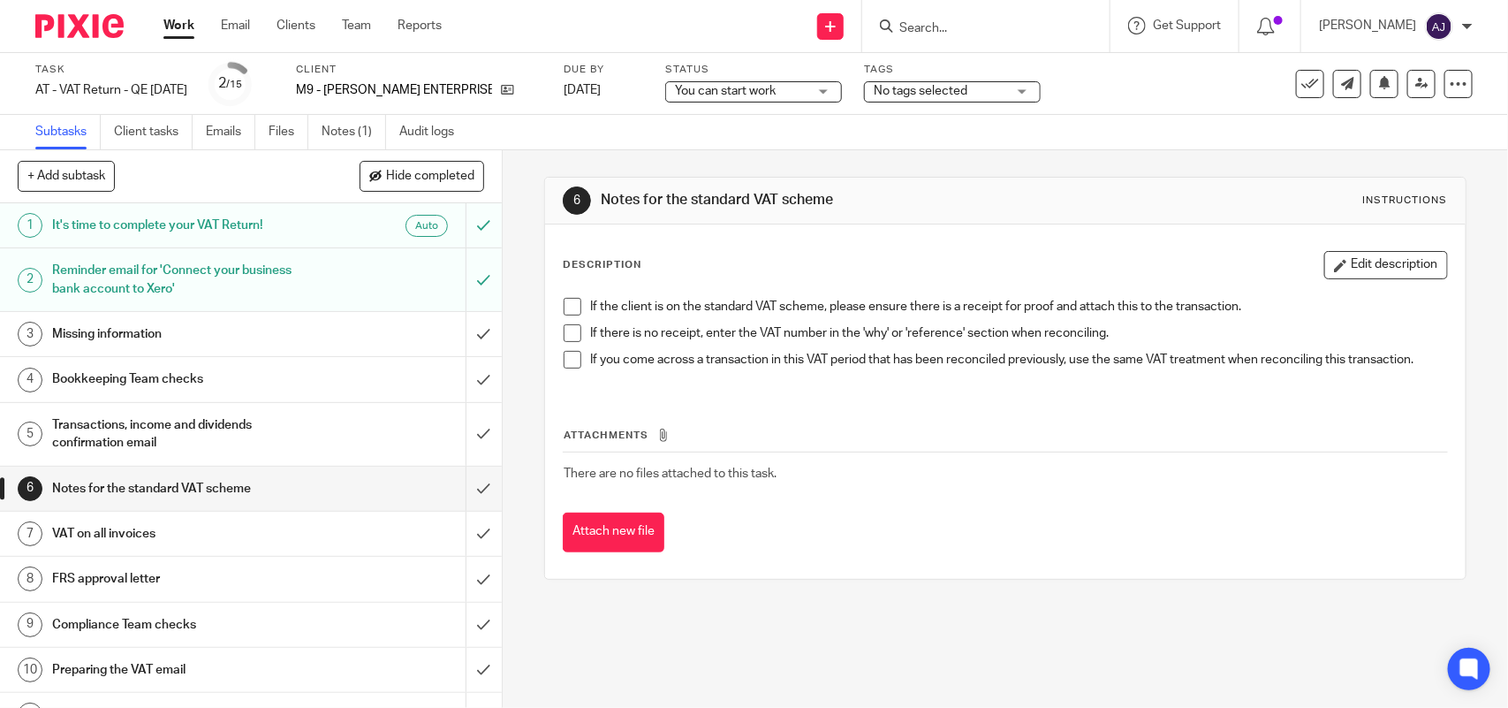
click at [188, 542] on h1 "VAT on all invoices" at bounding box center [184, 533] width 264 height 27
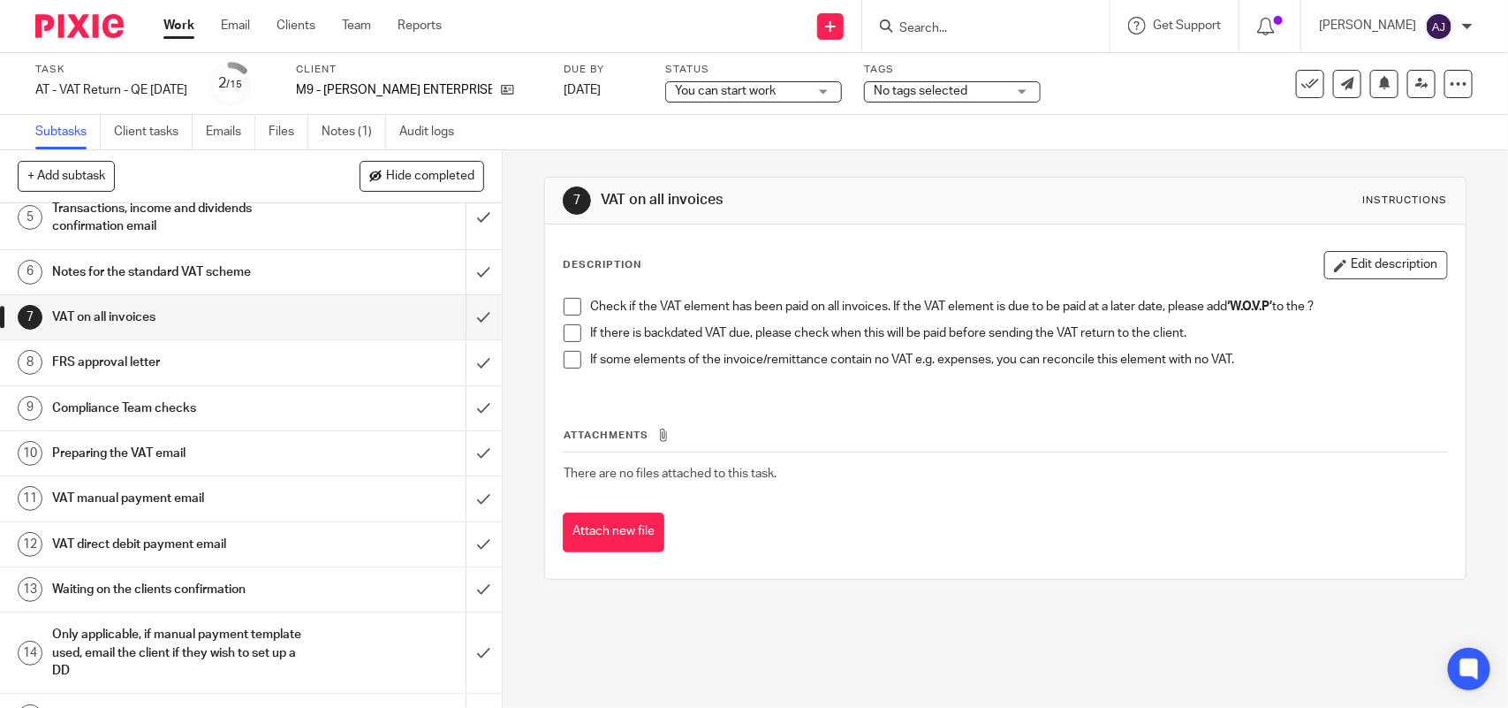
scroll to position [221, 0]
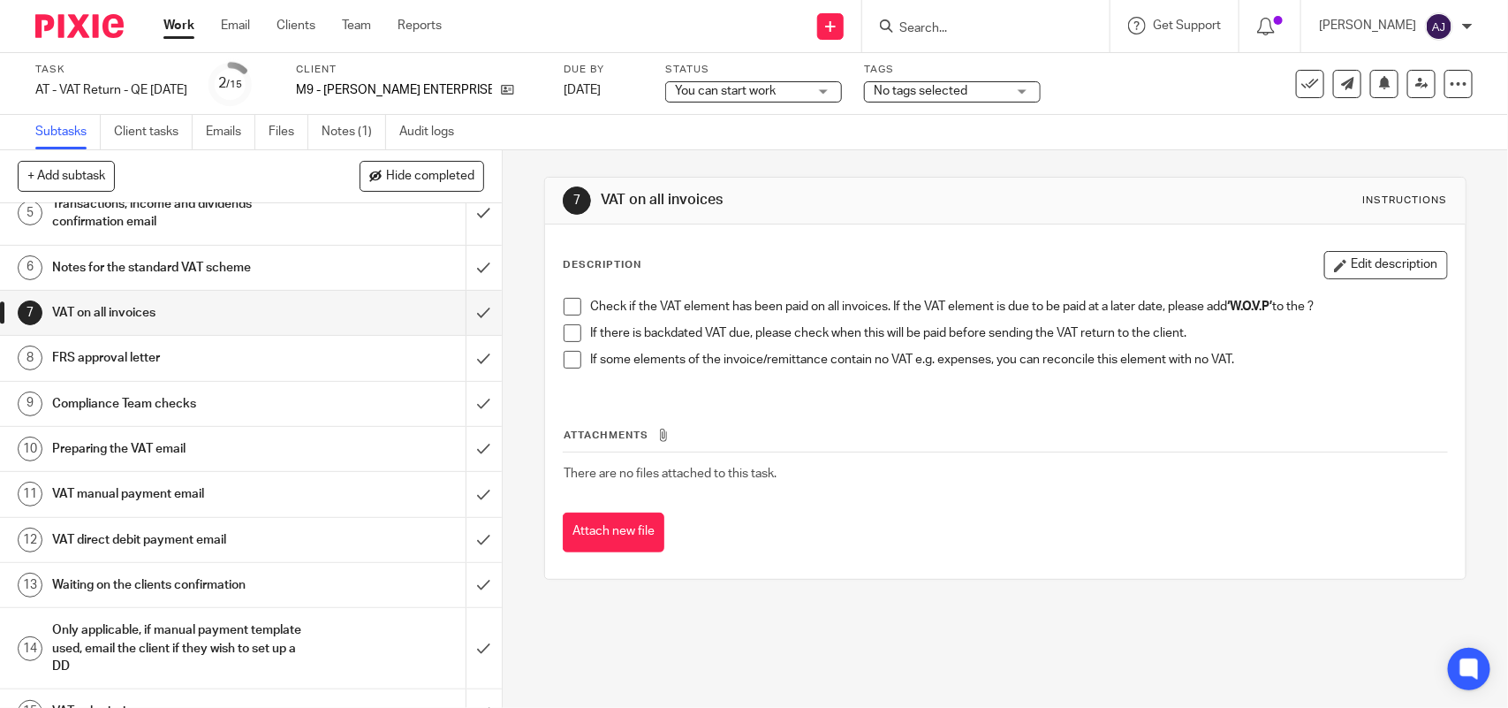
click at [252, 364] on h1 "FRS approval letter" at bounding box center [184, 358] width 264 height 27
